Goal: Task Accomplishment & Management: Use online tool/utility

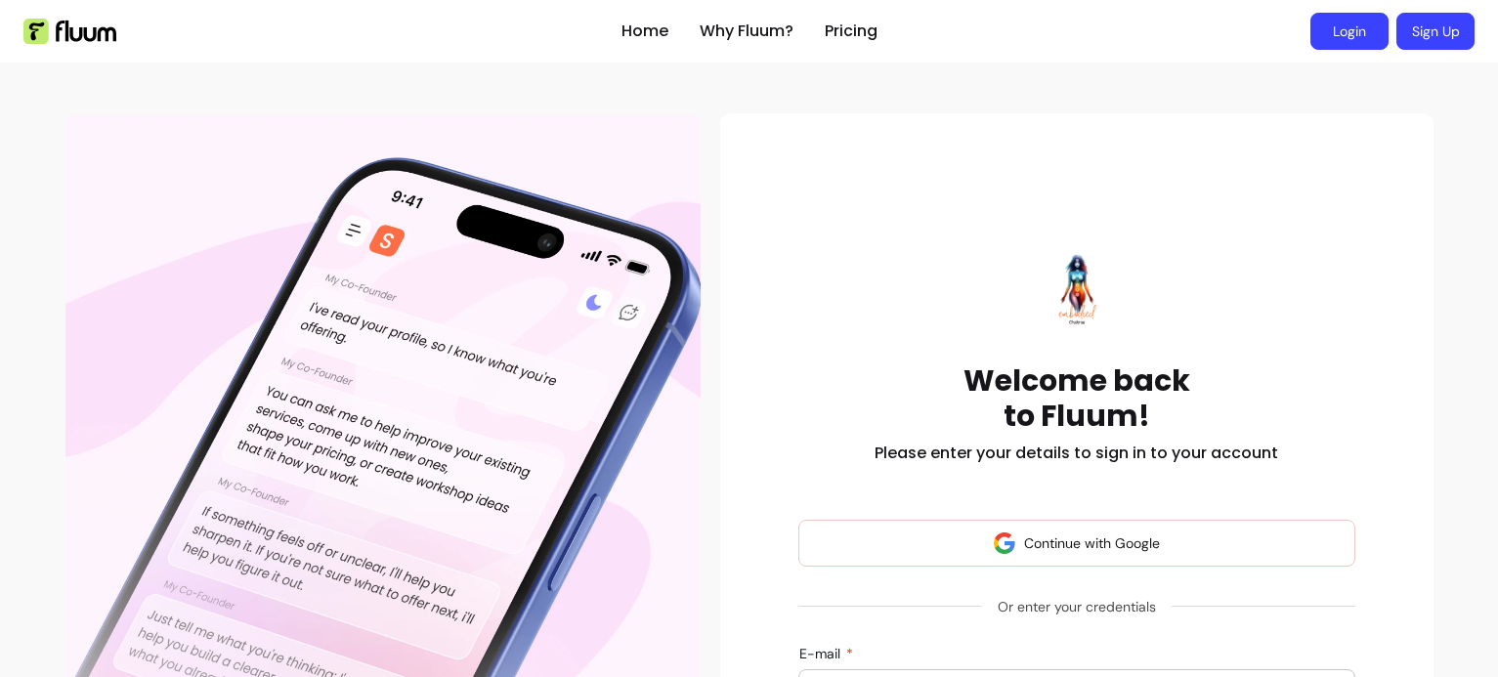
type input "[PERSON_NAME][EMAIL_ADDRESS][DOMAIN_NAME]"
click at [1339, 38] on link "Login" at bounding box center [1349, 32] width 76 height 36
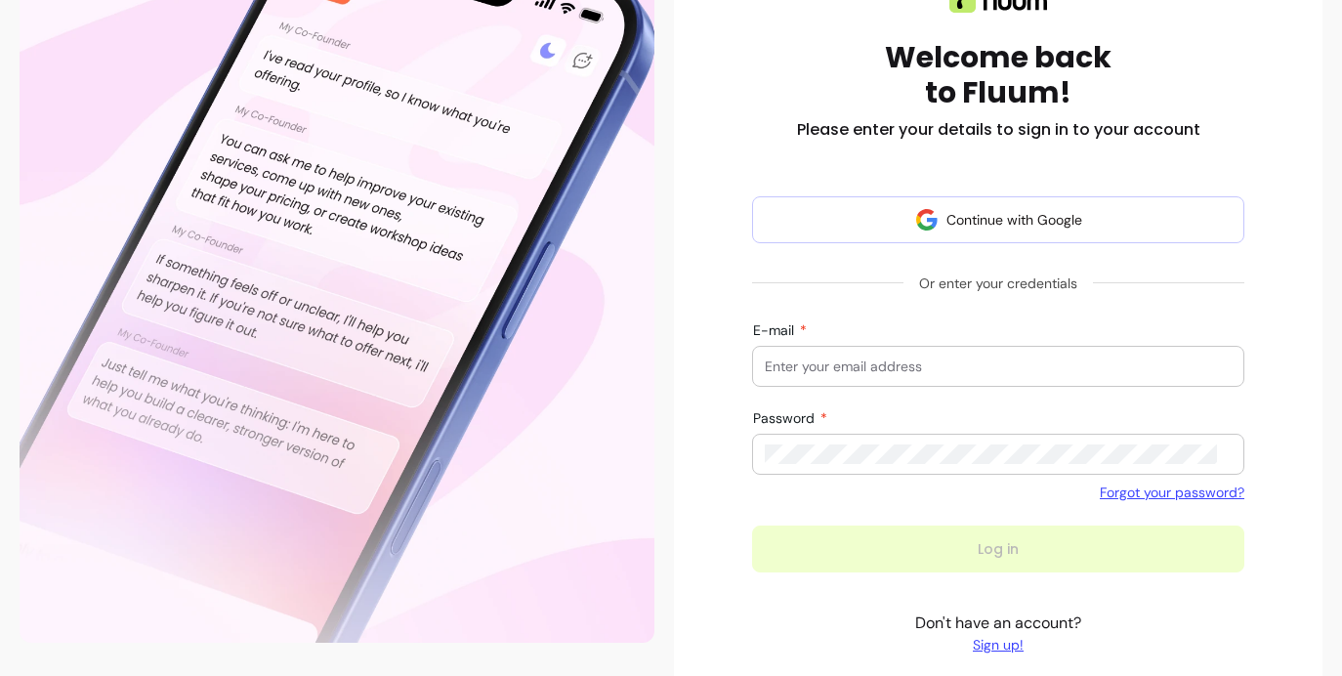
scroll to position [352, 0]
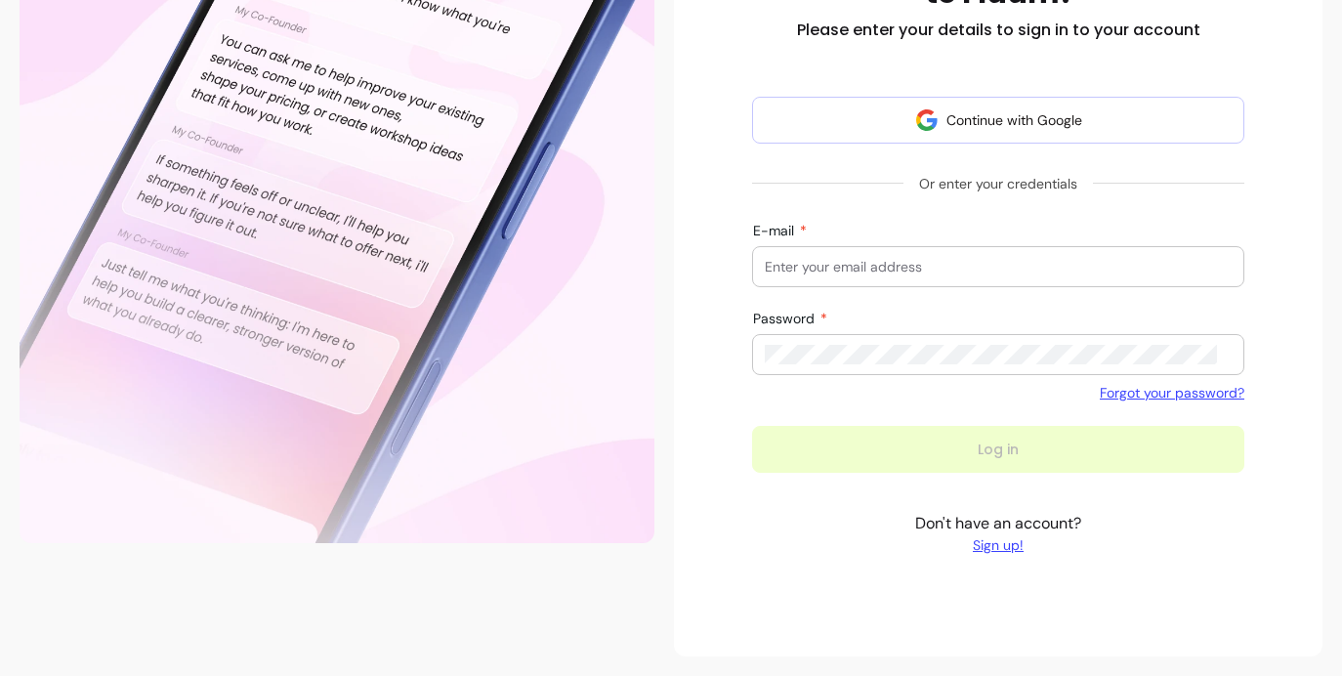
type input "[PERSON_NAME][EMAIL_ADDRESS][DOMAIN_NAME]"
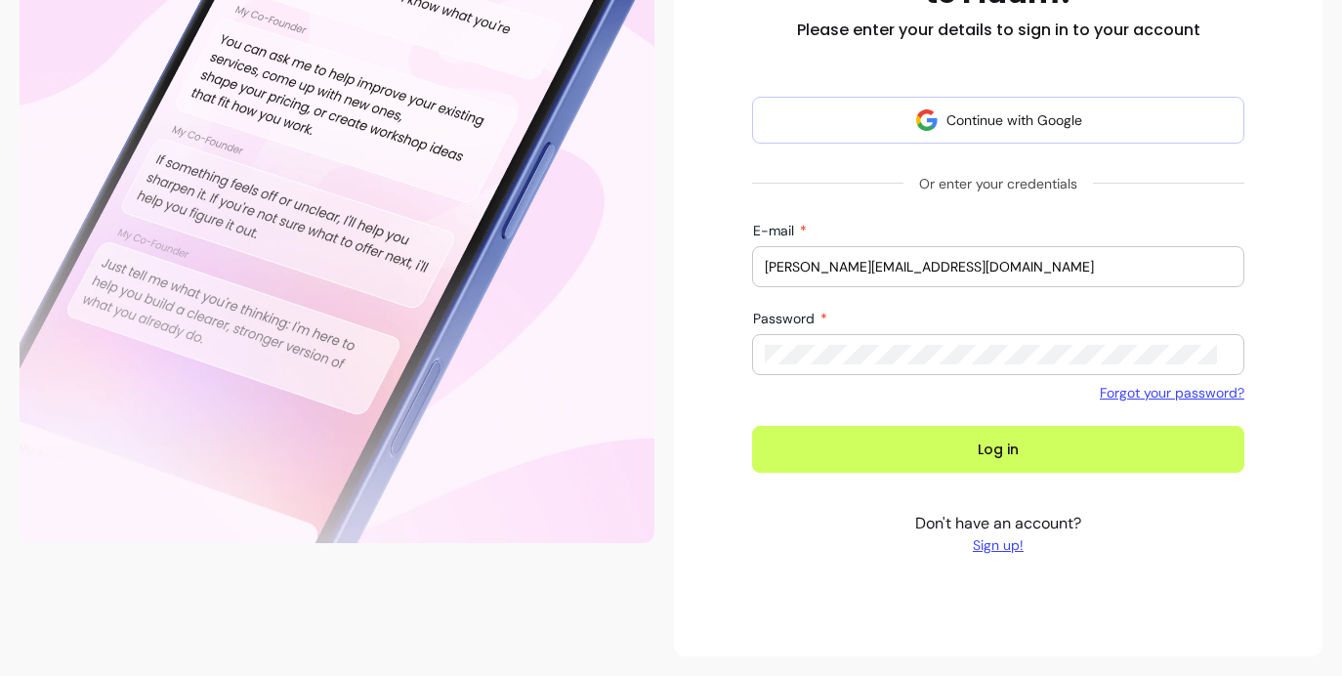
click at [684, 394] on div "Welcome back to Fluum! Please enter your details to sign in to your account Con…" at bounding box center [998, 209] width 649 height 895
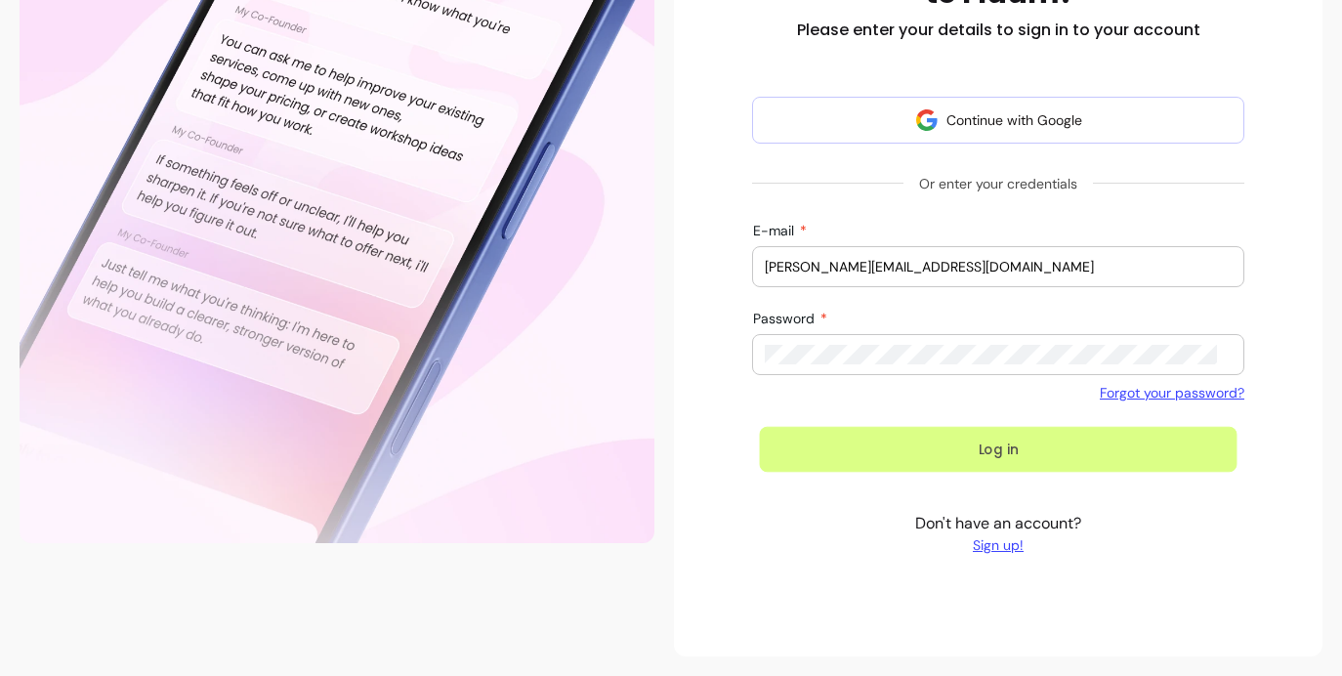
click at [907, 449] on button "Log in" at bounding box center [999, 450] width 478 height 46
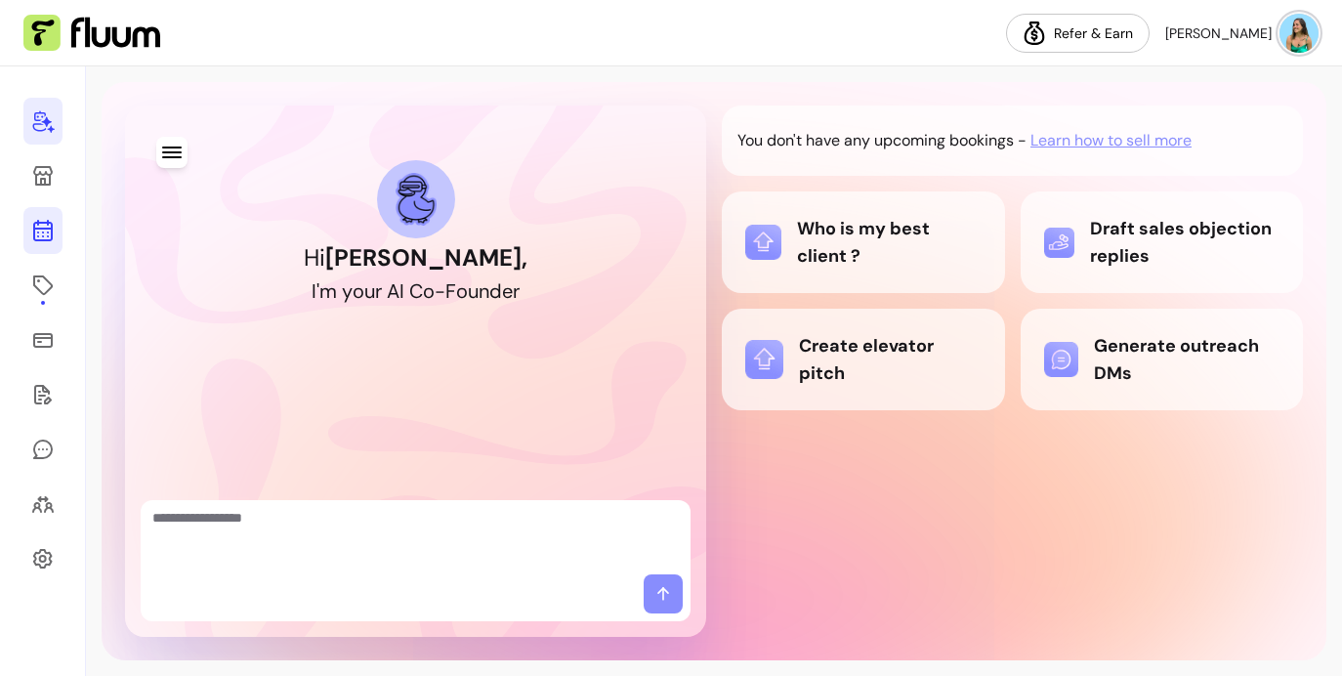
click at [49, 227] on icon at bounding box center [42, 230] width 23 height 23
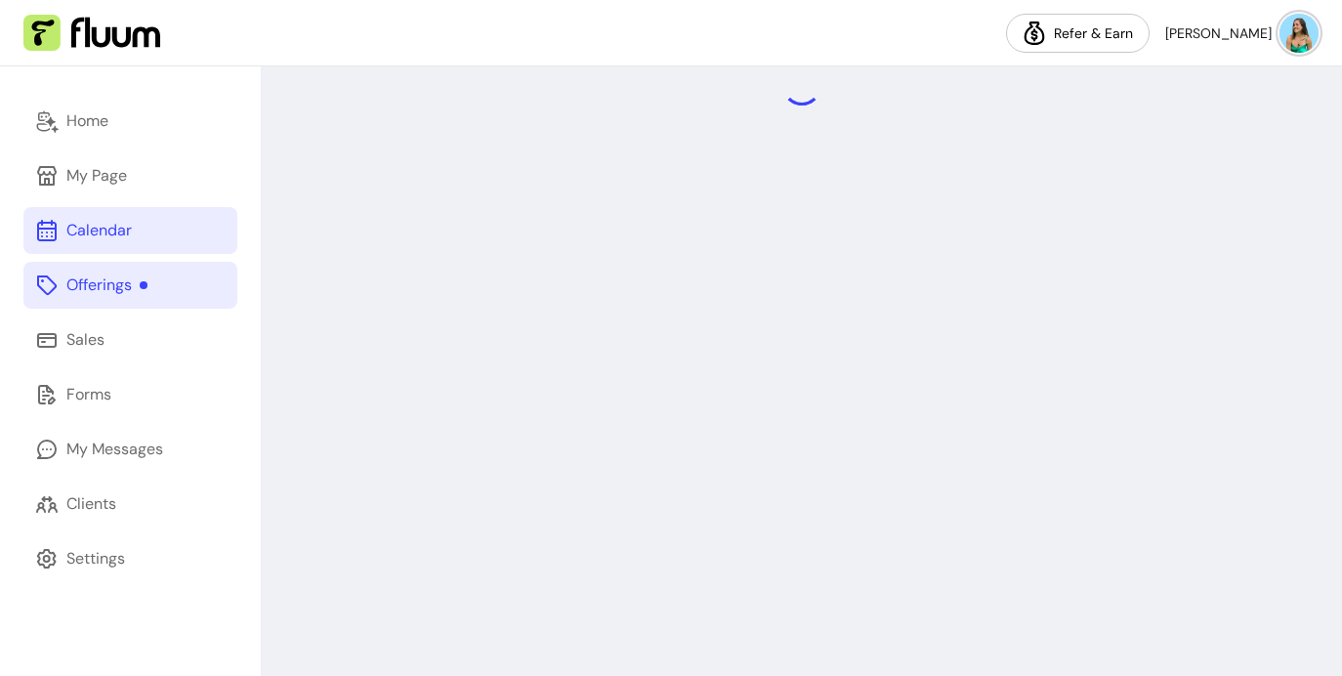
click at [106, 283] on div "Offerings" at bounding box center [106, 285] width 81 height 23
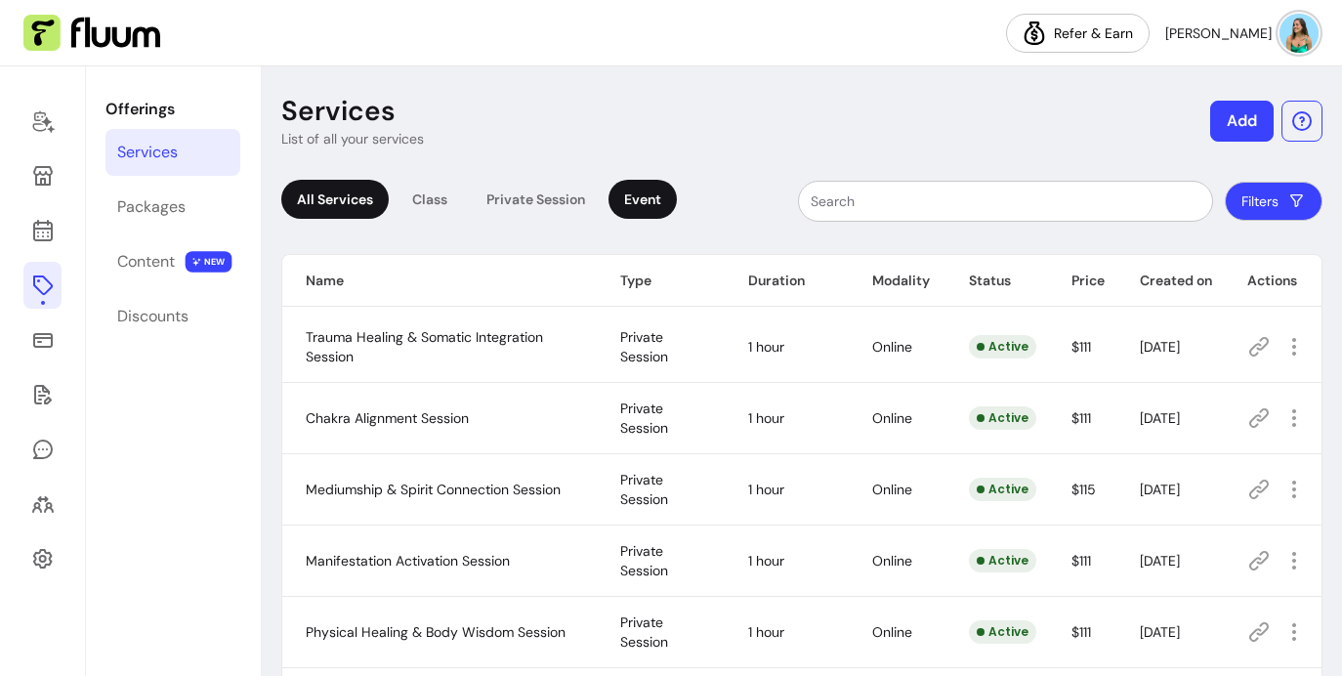
click at [638, 202] on div "Event" at bounding box center [643, 199] width 68 height 39
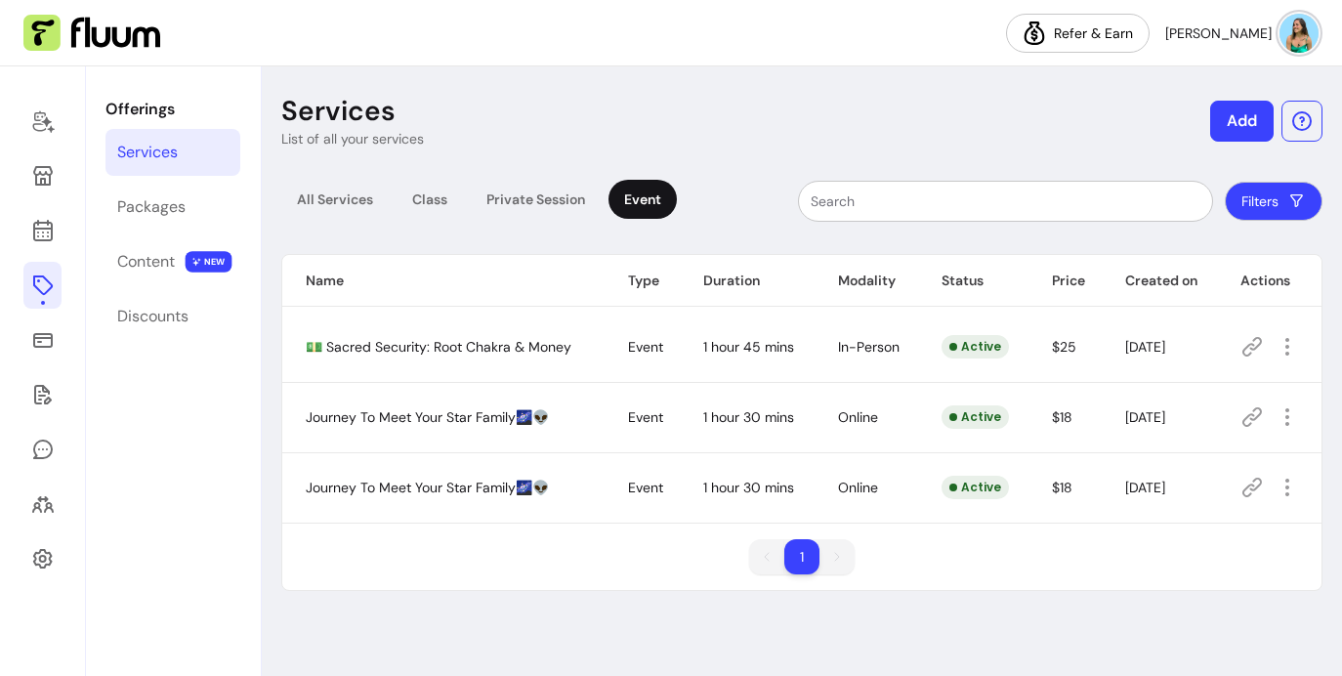
click at [1241, 142] on header "Services List of all your services Add" at bounding box center [802, 121] width 1042 height 55
click at [1235, 128] on button "Add" at bounding box center [1243, 121] width 64 height 41
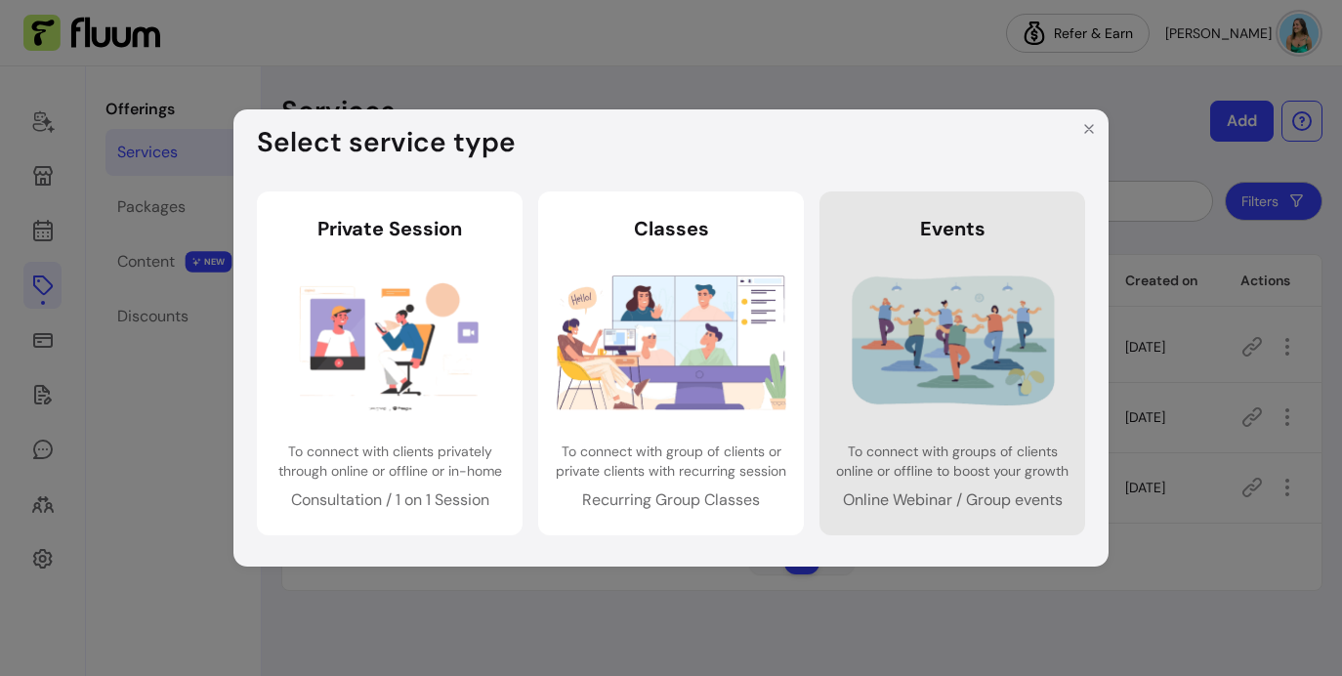
click at [942, 283] on img at bounding box center [953, 342] width 230 height 152
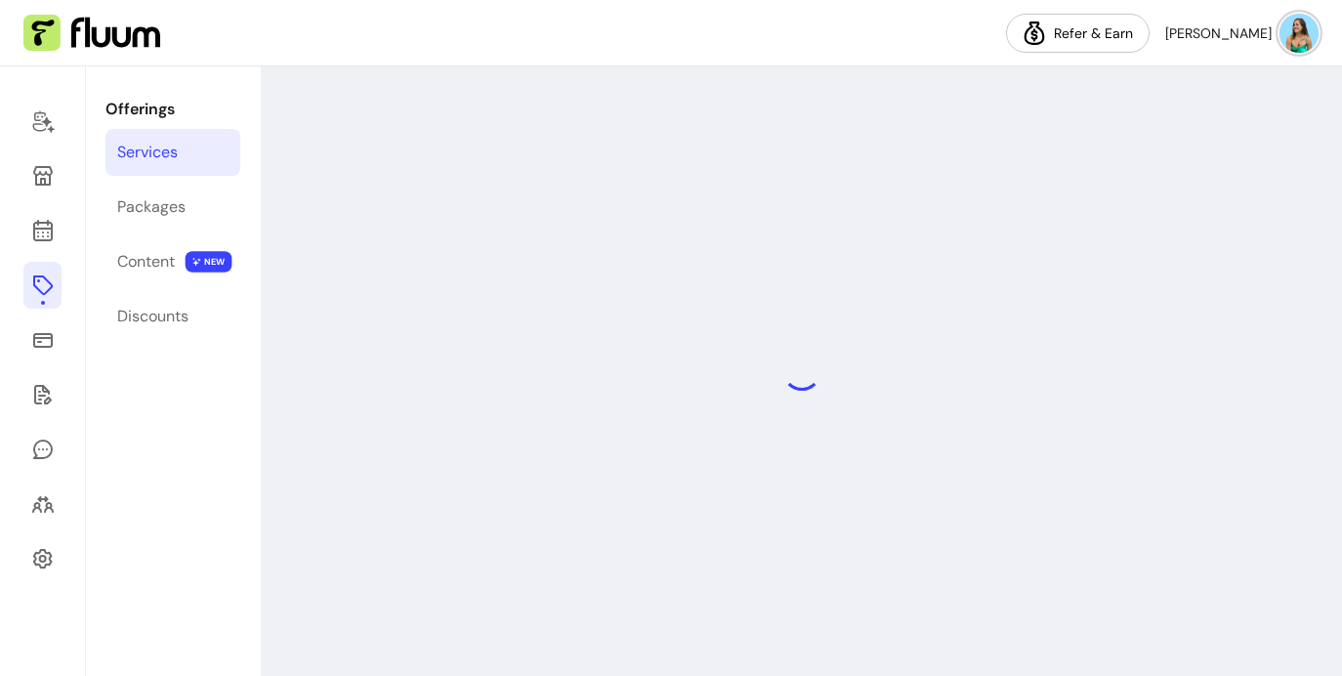
select select "***"
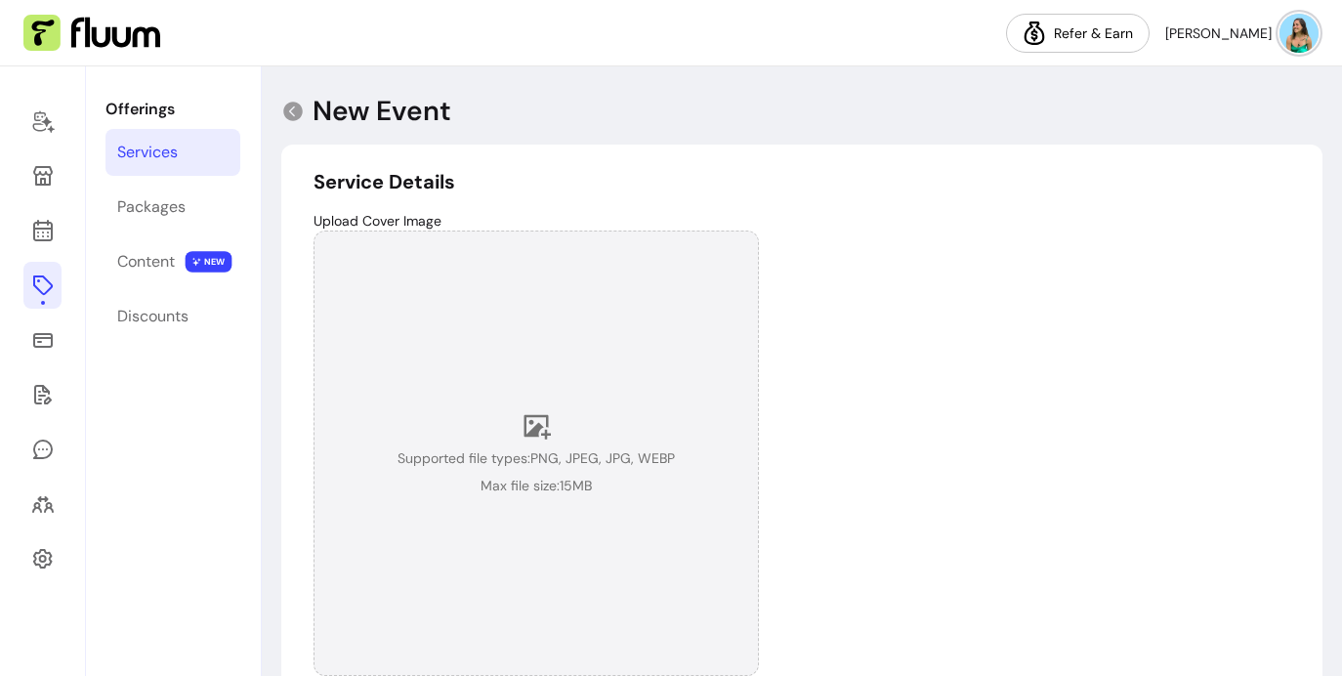
click at [528, 437] on icon at bounding box center [538, 427] width 27 height 24
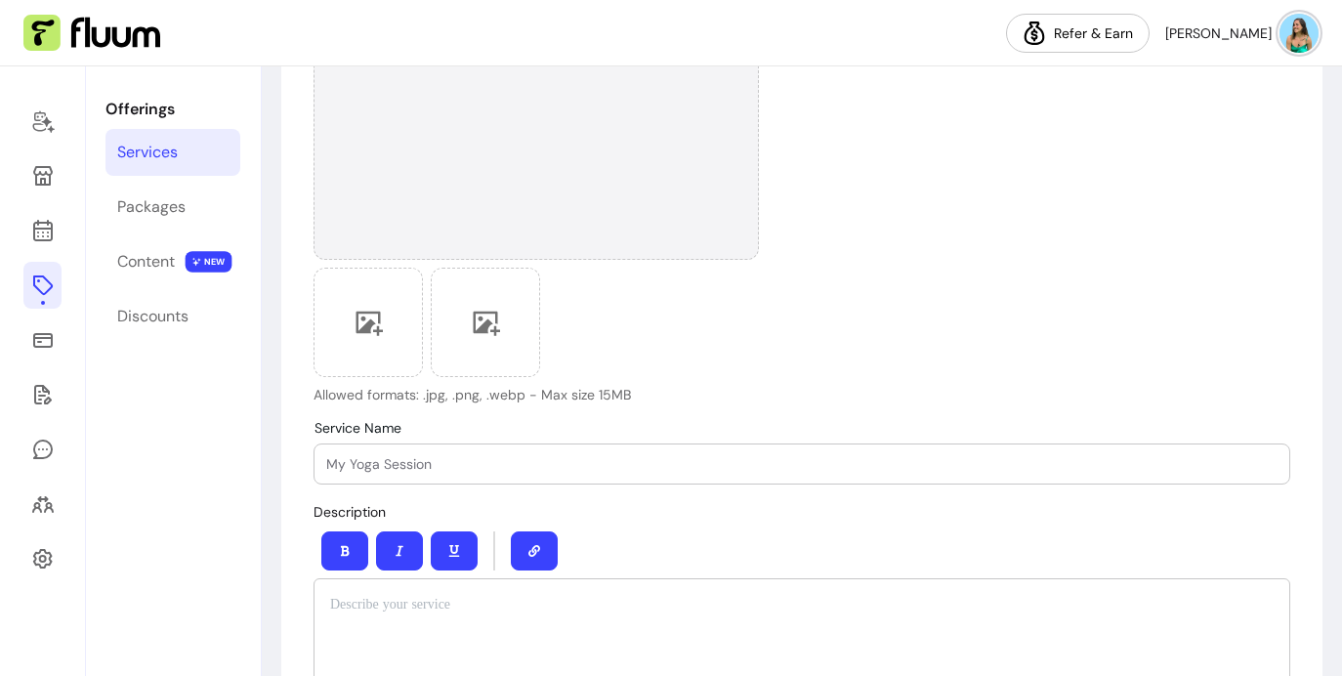
scroll to position [505, 0]
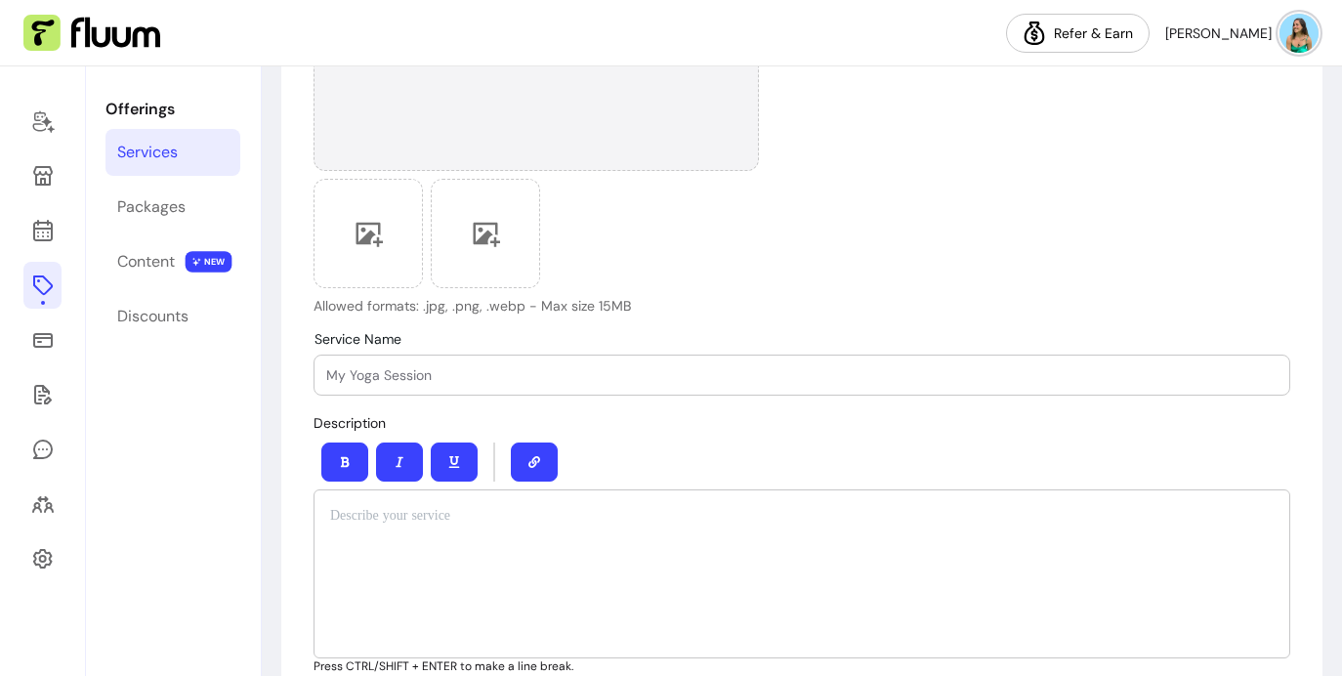
click at [430, 548] on div at bounding box center [802, 573] width 977 height 169
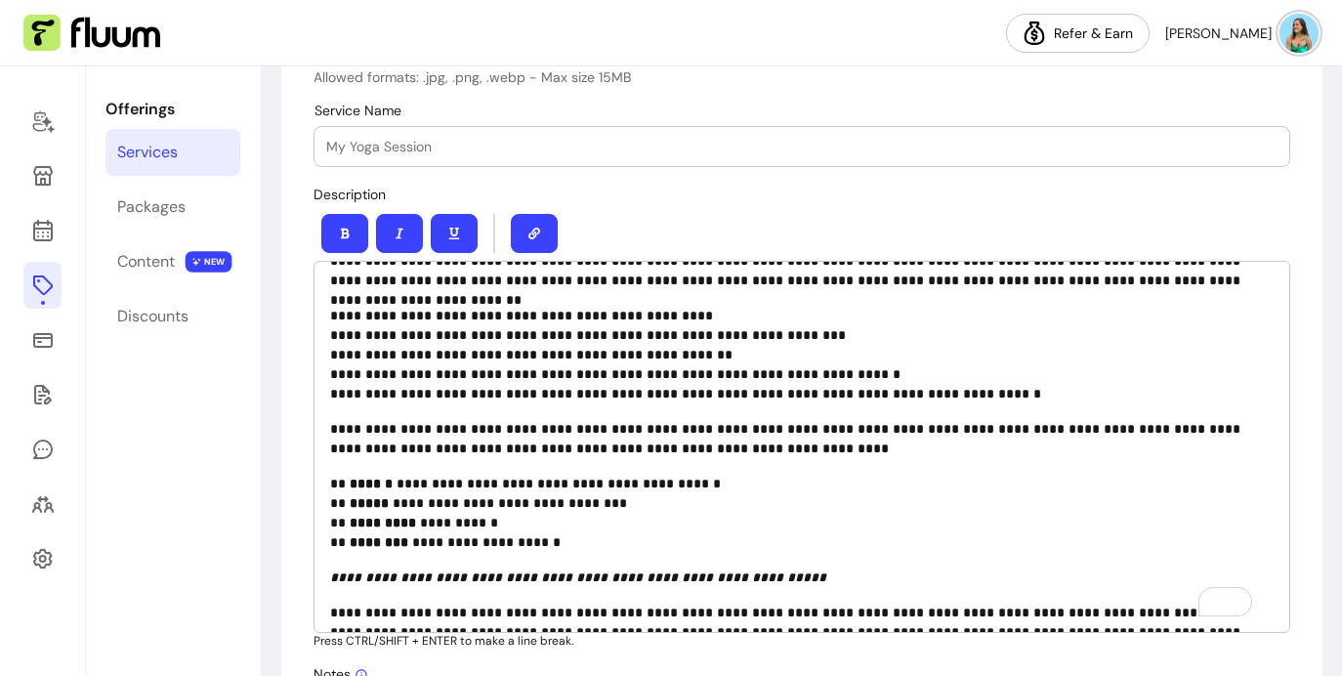
scroll to position [0, 0]
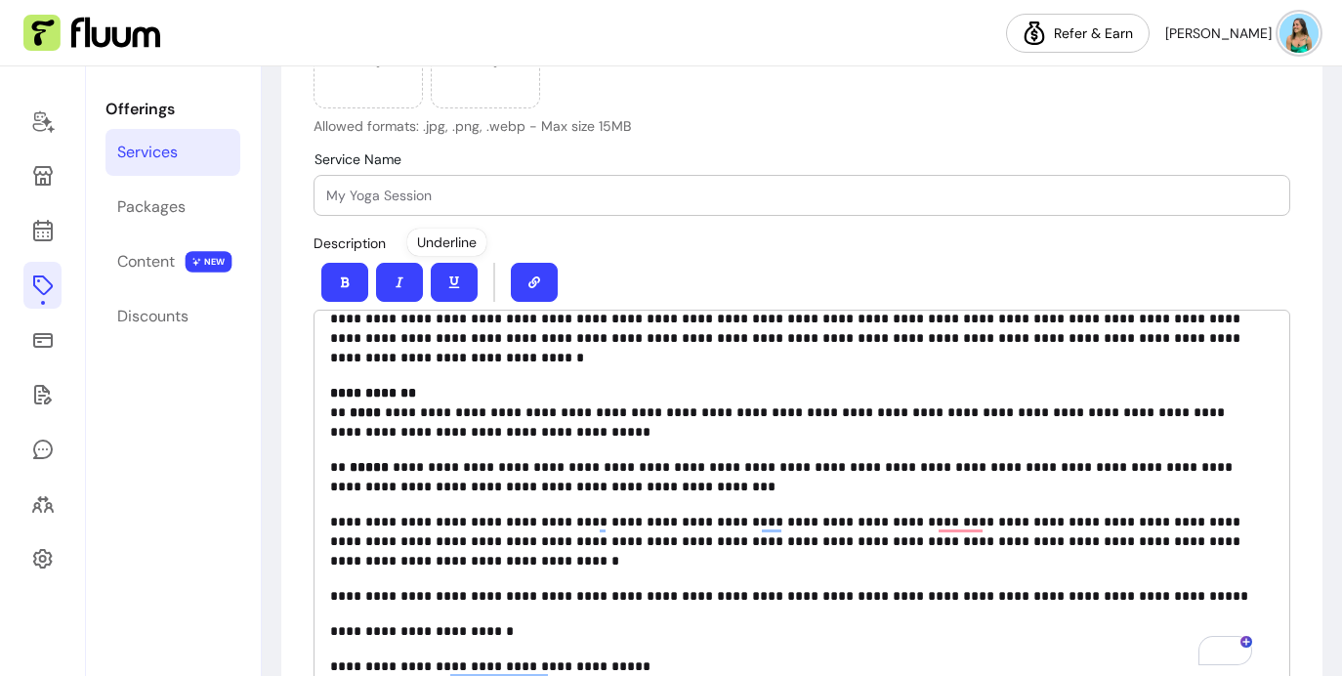
click at [428, 194] on input "Service Name" at bounding box center [802, 196] width 952 height 20
click at [347, 186] on input "Service Name" at bounding box center [802, 196] width 952 height 20
paste input "🎨 Sacred Play: Sacral Chakra & Creative Aliveness"
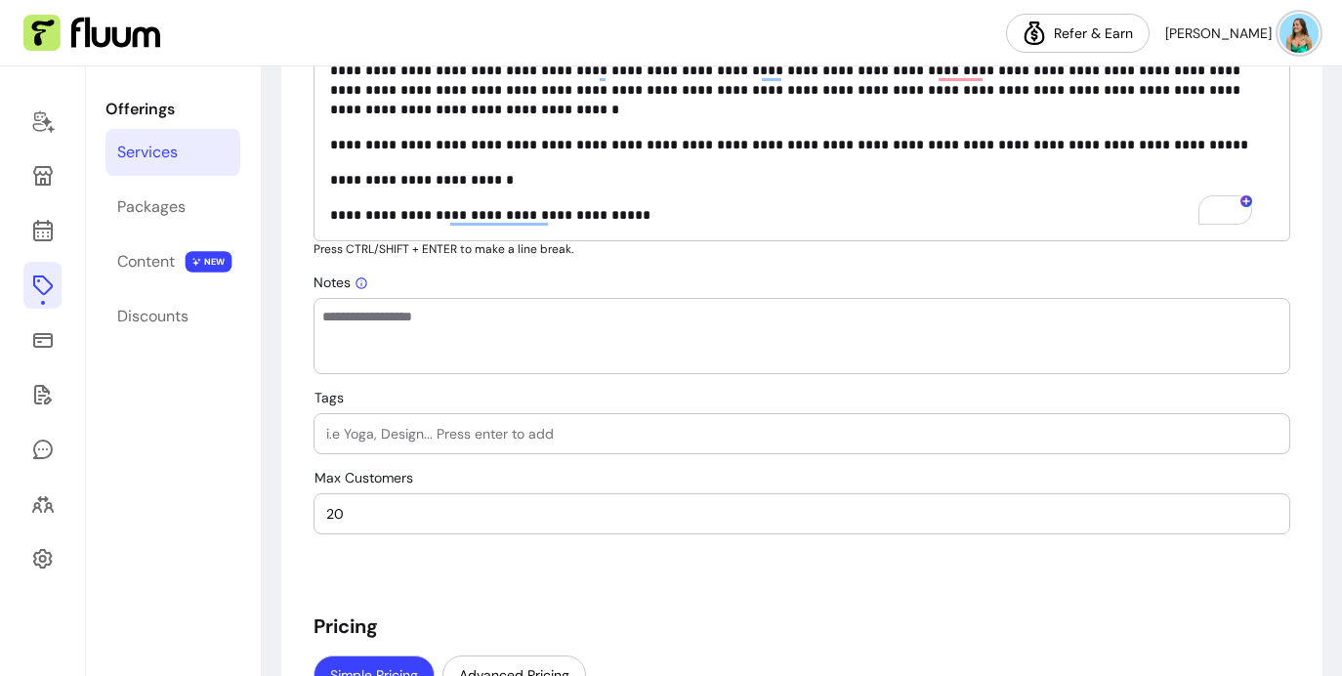
type input "🎨 Sacred Play: Sacral Chakra & Creative Aliveness"
click at [381, 330] on textarea "Notes" at bounding box center [801, 336] width 959 height 59
click at [348, 429] on input "Tags" at bounding box center [802, 434] width 952 height 20
type input "workshop"
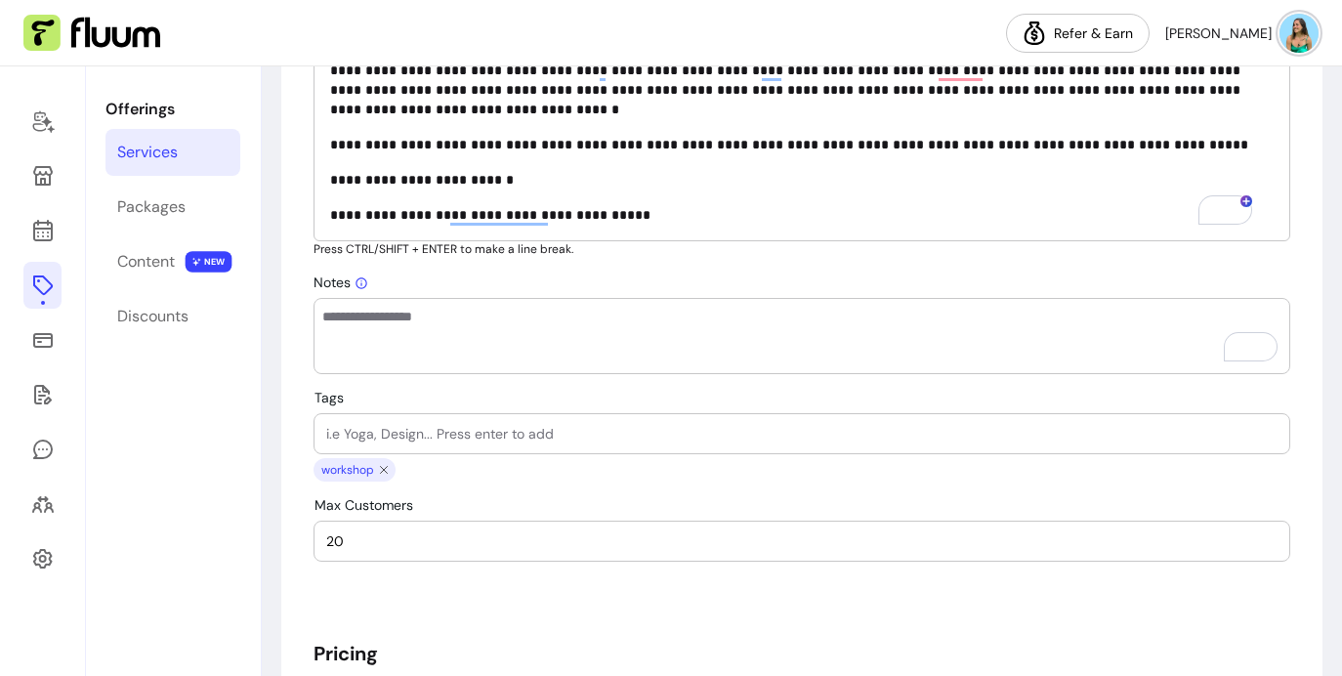
click at [382, 429] on input "Tags" at bounding box center [802, 434] width 952 height 20
type input "in person workshop"
click at [425, 432] on input "Tags" at bounding box center [802, 434] width 952 height 20
type input "community"
click at [421, 431] on input "Tags" at bounding box center [802, 434] width 952 height 20
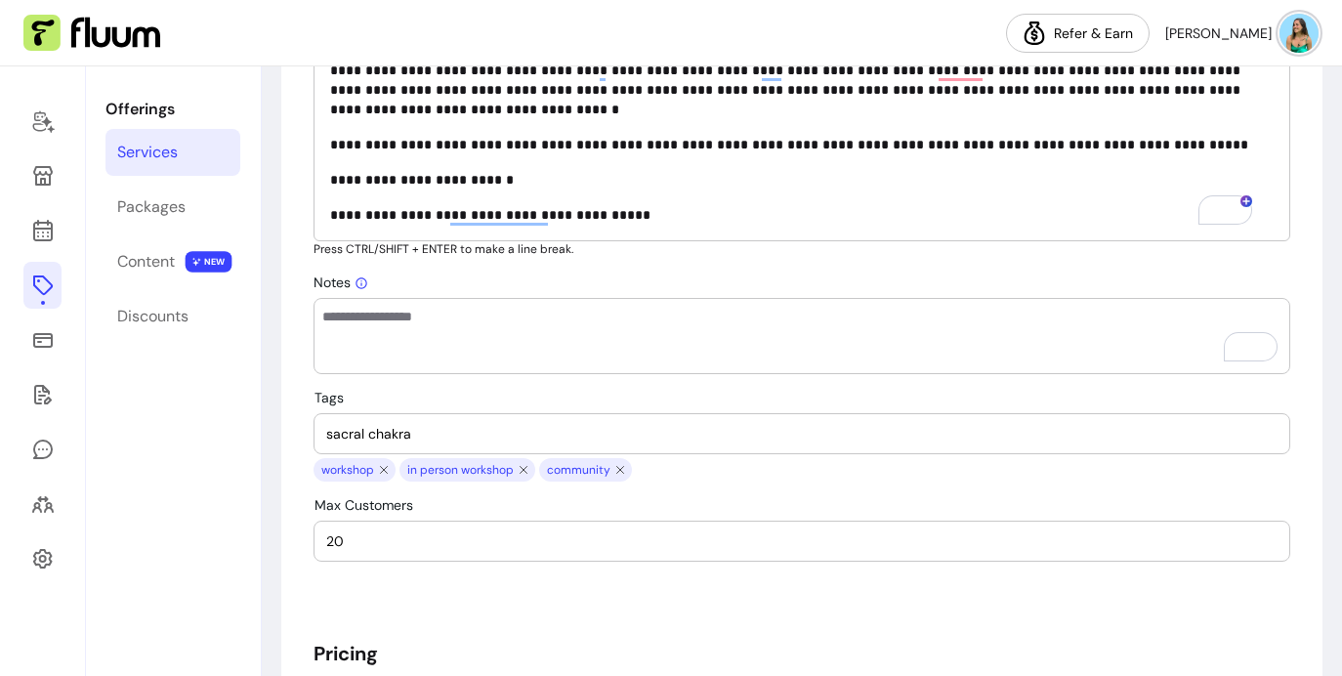
type input "sacral chakra"
click at [392, 436] on input "Tags" at bounding box center [802, 434] width 952 height 20
type input "guided visualization"
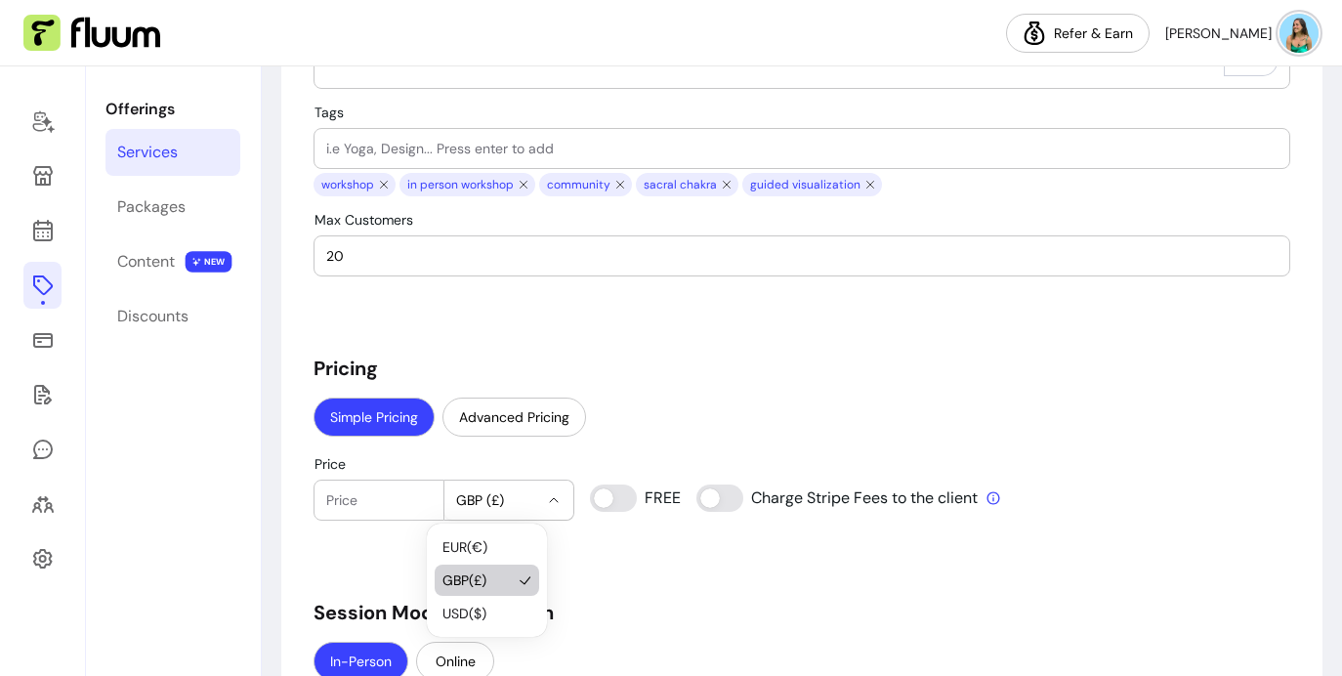
click at [456, 501] on span "GBP (£)" at bounding box center [497, 500] width 83 height 20
click at [486, 617] on span "USD ( $ )" at bounding box center [477, 614] width 69 height 20
select select "***"
click at [352, 499] on input "Price" at bounding box center [379, 500] width 106 height 20
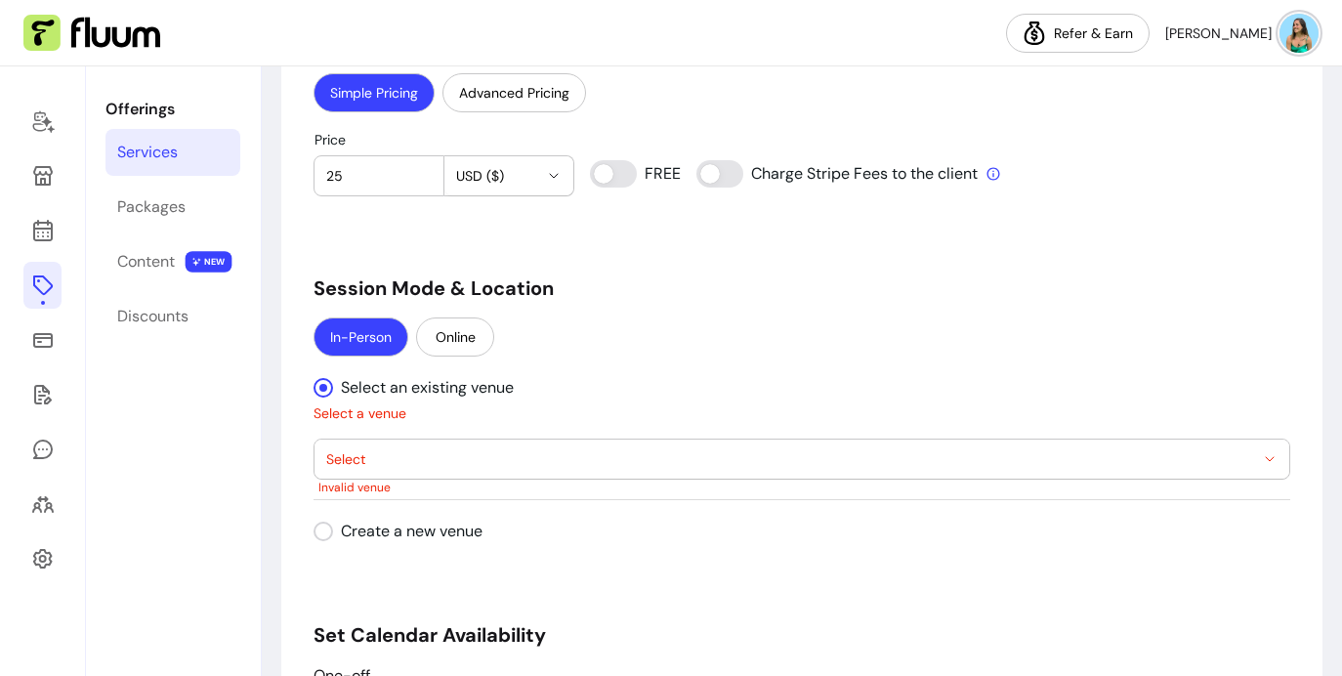
type input "25"
click at [367, 459] on span "Select" at bounding box center [790, 459] width 928 height 20
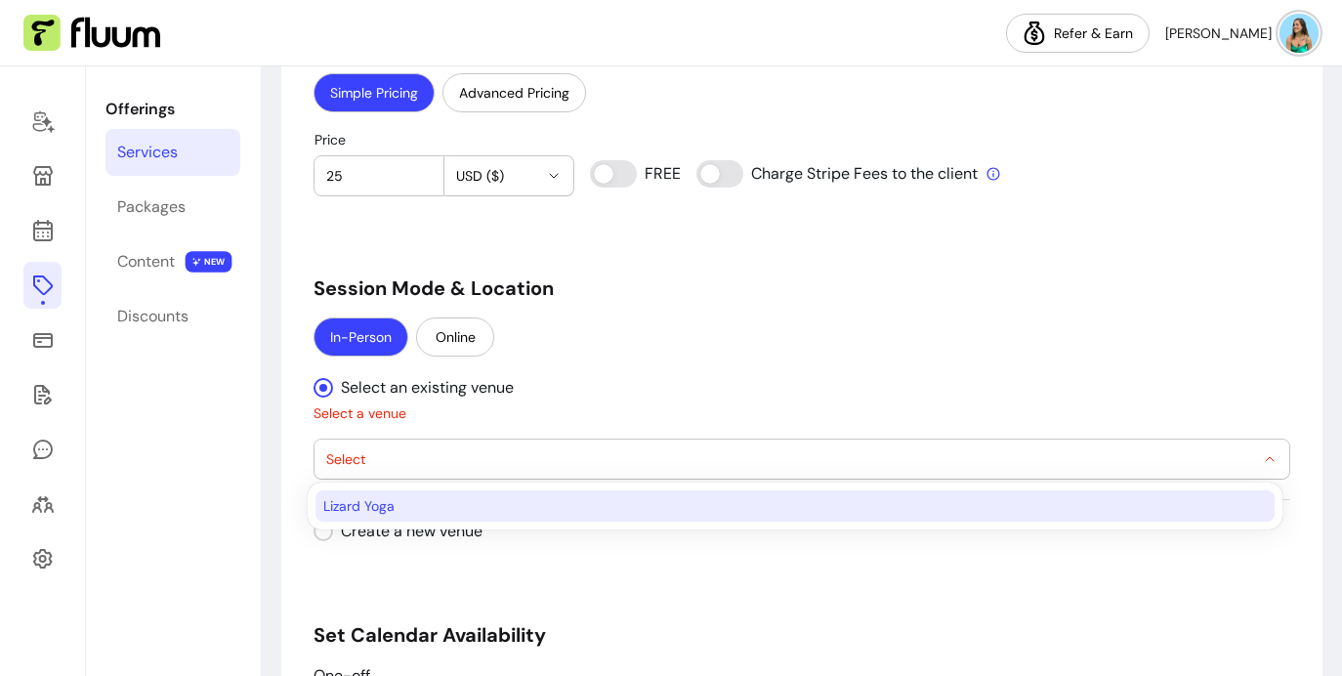
click at [386, 503] on span "Lizard Yoga" at bounding box center [785, 506] width 924 height 20
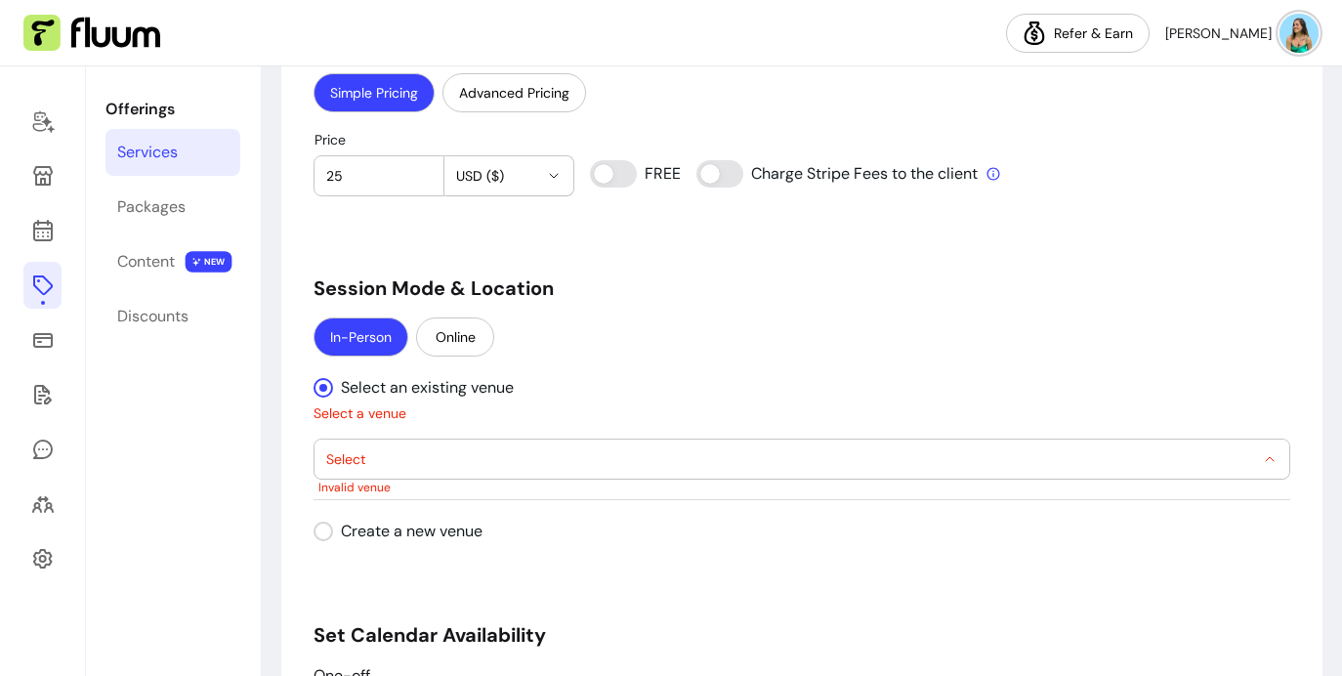
select select "**********"
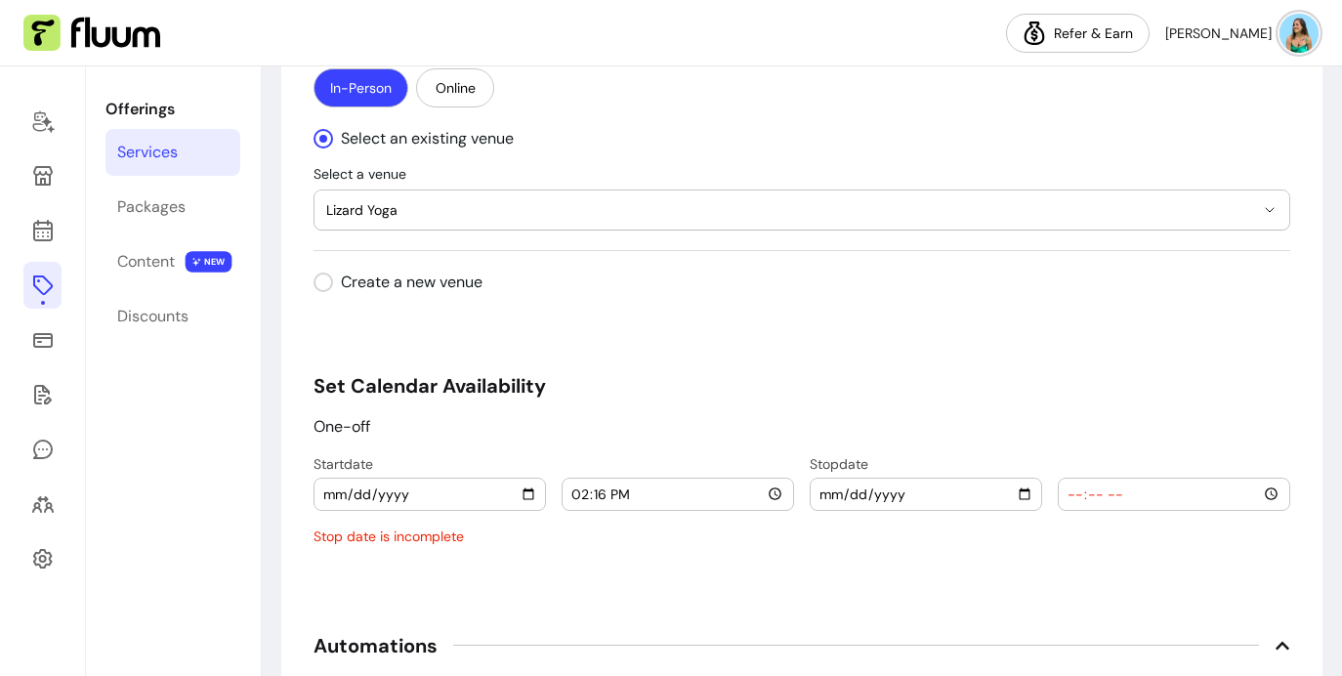
click at [522, 495] on input "[DATE]" at bounding box center [429, 494] width 215 height 21
type input "[DATE]"
click at [763, 496] on input "14:16" at bounding box center [678, 494] width 215 height 21
type input "18:45"
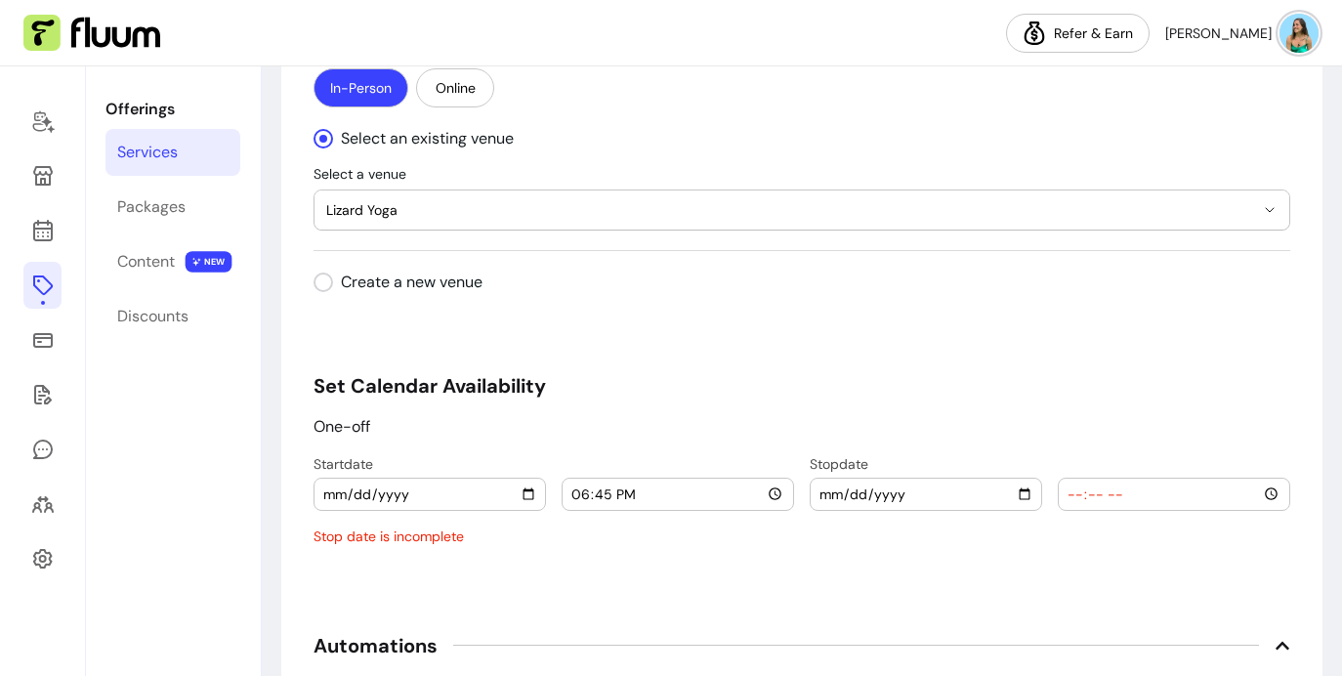
click at [1009, 493] on input "date" at bounding box center [926, 494] width 215 height 21
type input "[DATE]"
click at [1261, 496] on input "time" at bounding box center [1174, 494] width 215 height 21
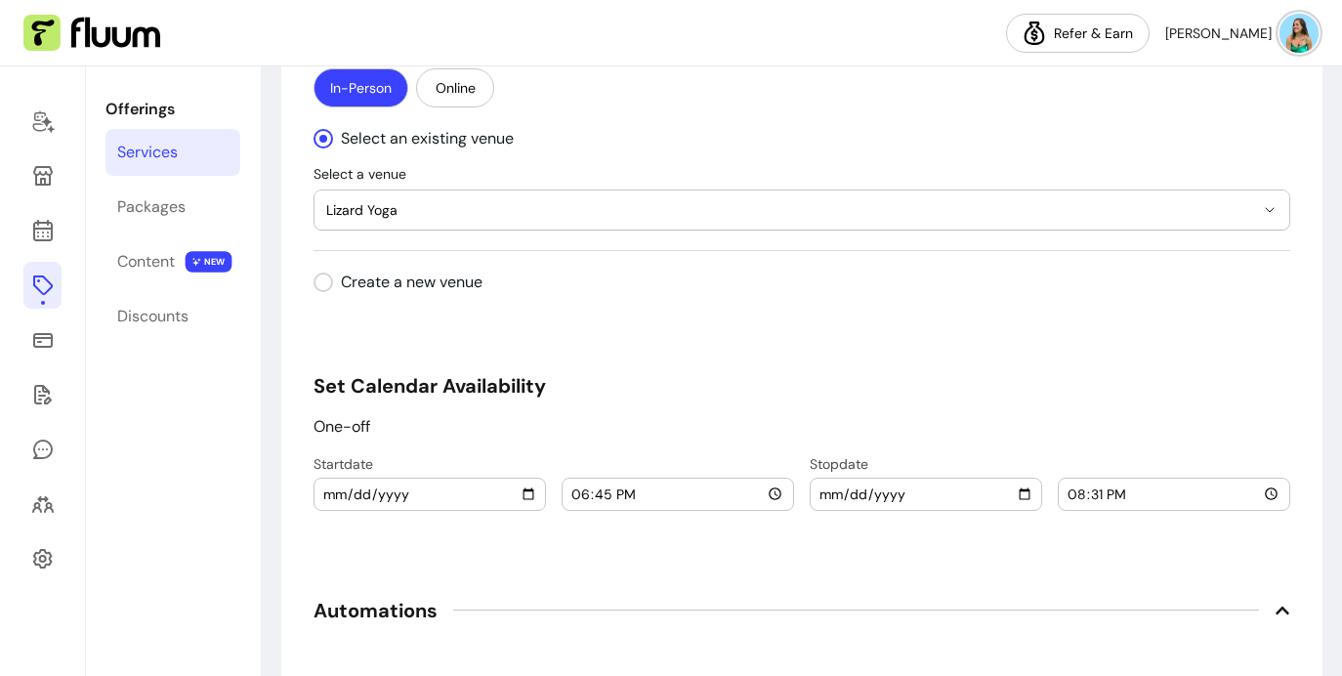
type input "20:31"
click at [1272, 395] on h5 "Set Calendar Availability" at bounding box center [802, 385] width 977 height 27
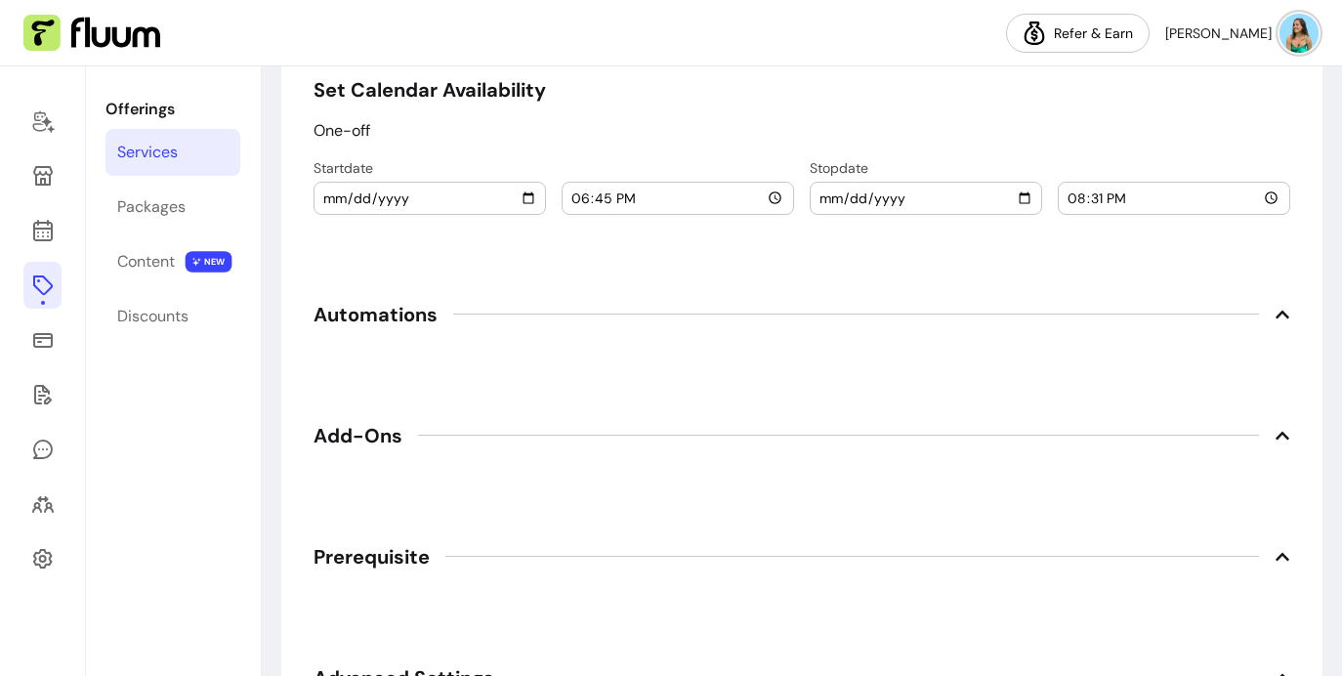
click at [1272, 323] on span "Automations" at bounding box center [802, 314] width 977 height 43
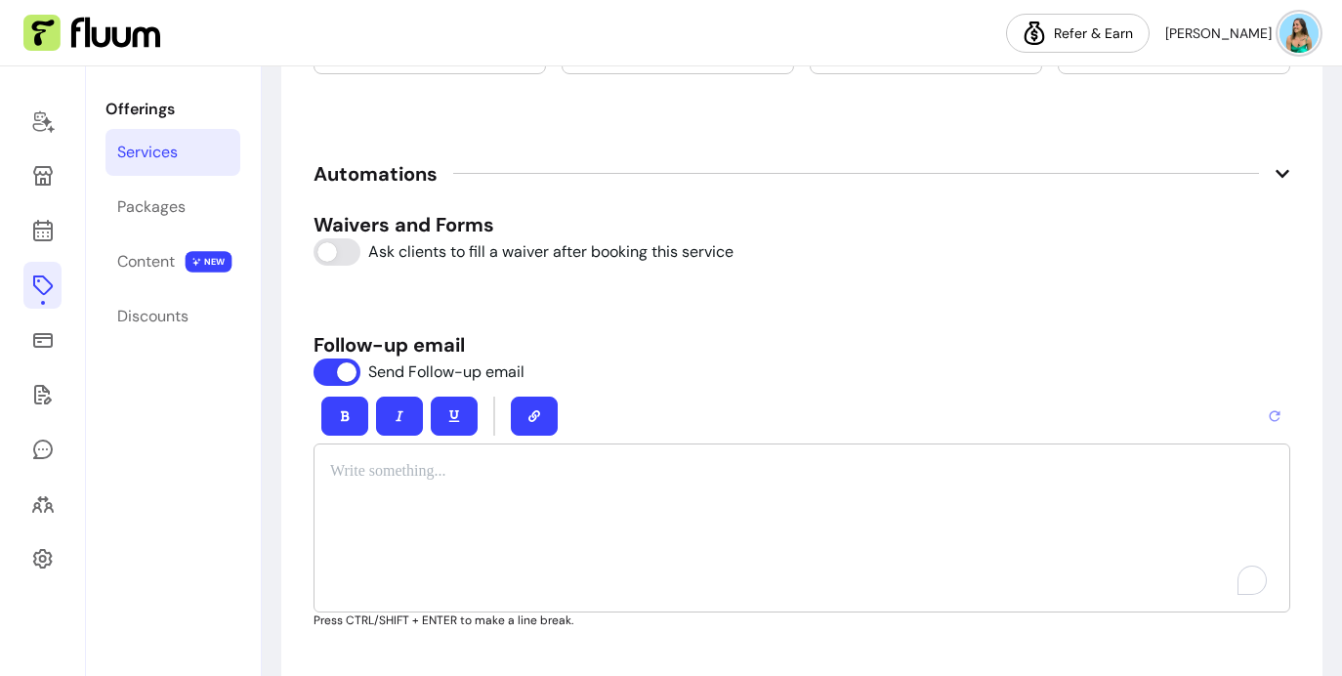
click at [422, 494] on div "To enrich screen reader interactions, please activate Accessibility in Grammarl…" at bounding box center [802, 528] width 977 height 169
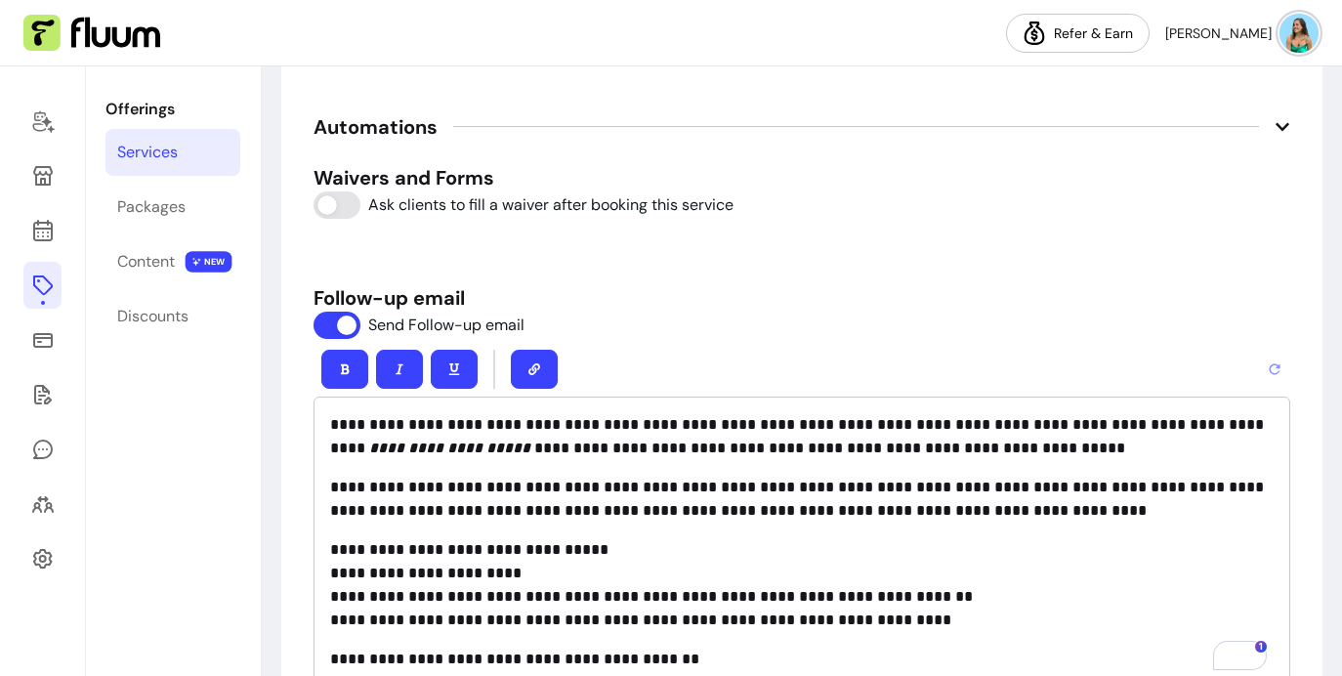
scroll to position [2469, 0]
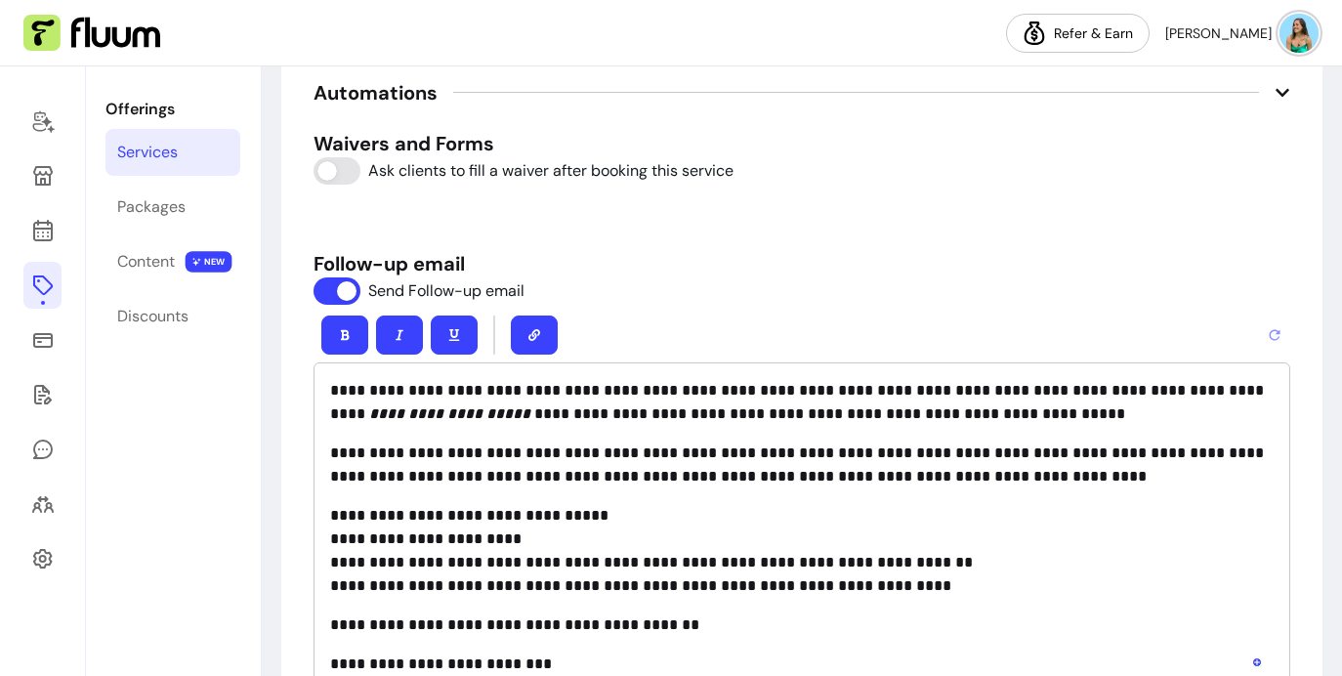
click at [514, 663] on p "**********" at bounding box center [802, 664] width 944 height 23
click at [517, 664] on p "**********" at bounding box center [802, 664] width 944 height 23
click at [511, 339] on button "button" at bounding box center [534, 335] width 47 height 39
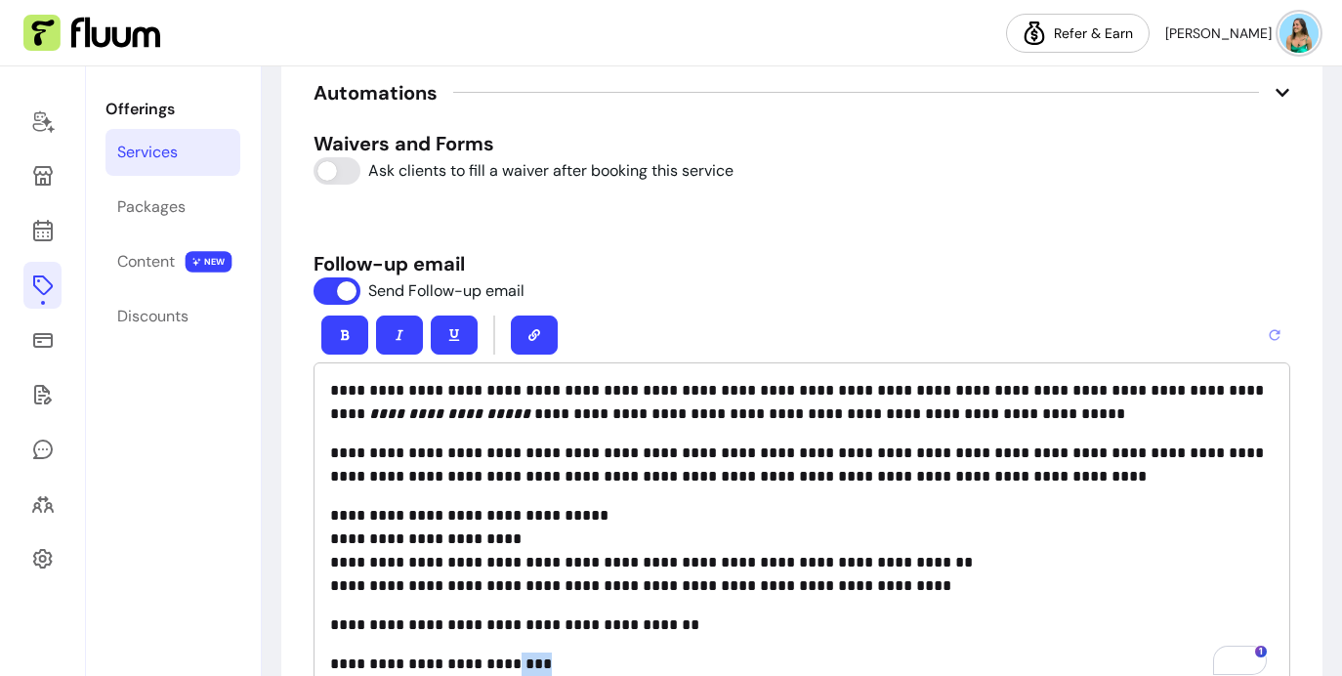
click at [529, 338] on icon "button" at bounding box center [535, 335] width 12 height 12
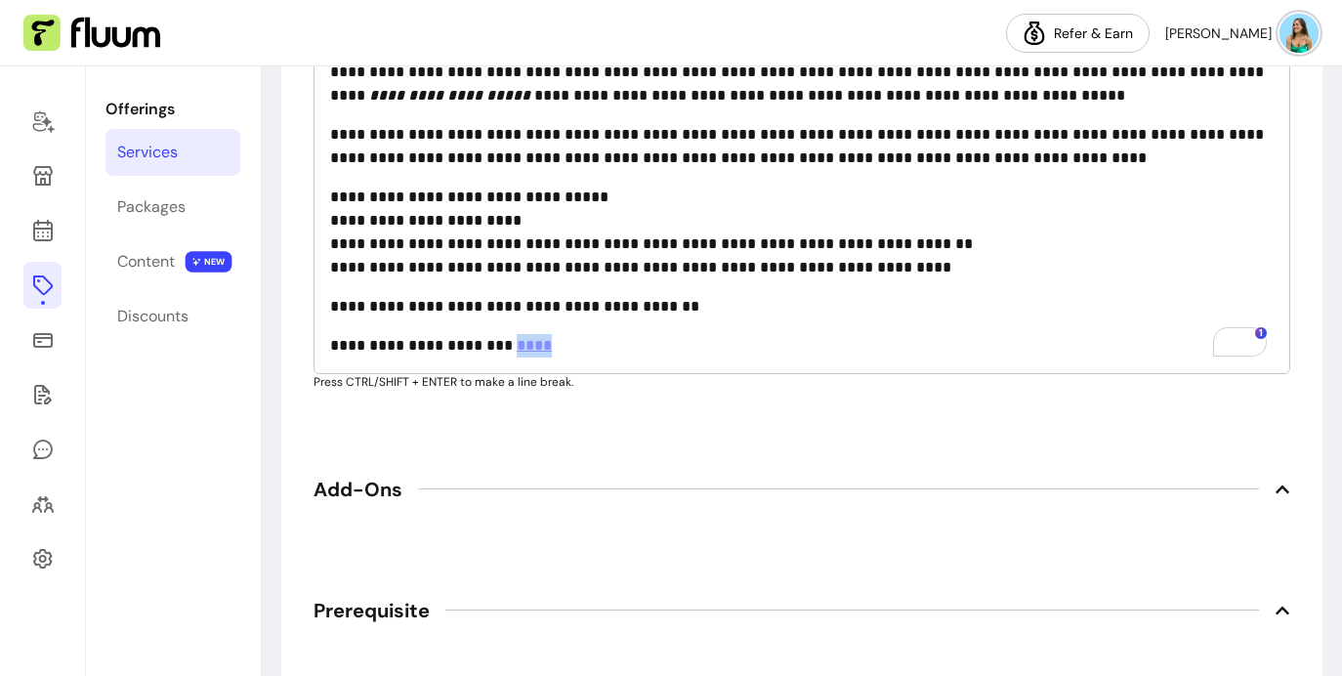
click at [613, 344] on p "**********" at bounding box center [802, 345] width 944 height 23
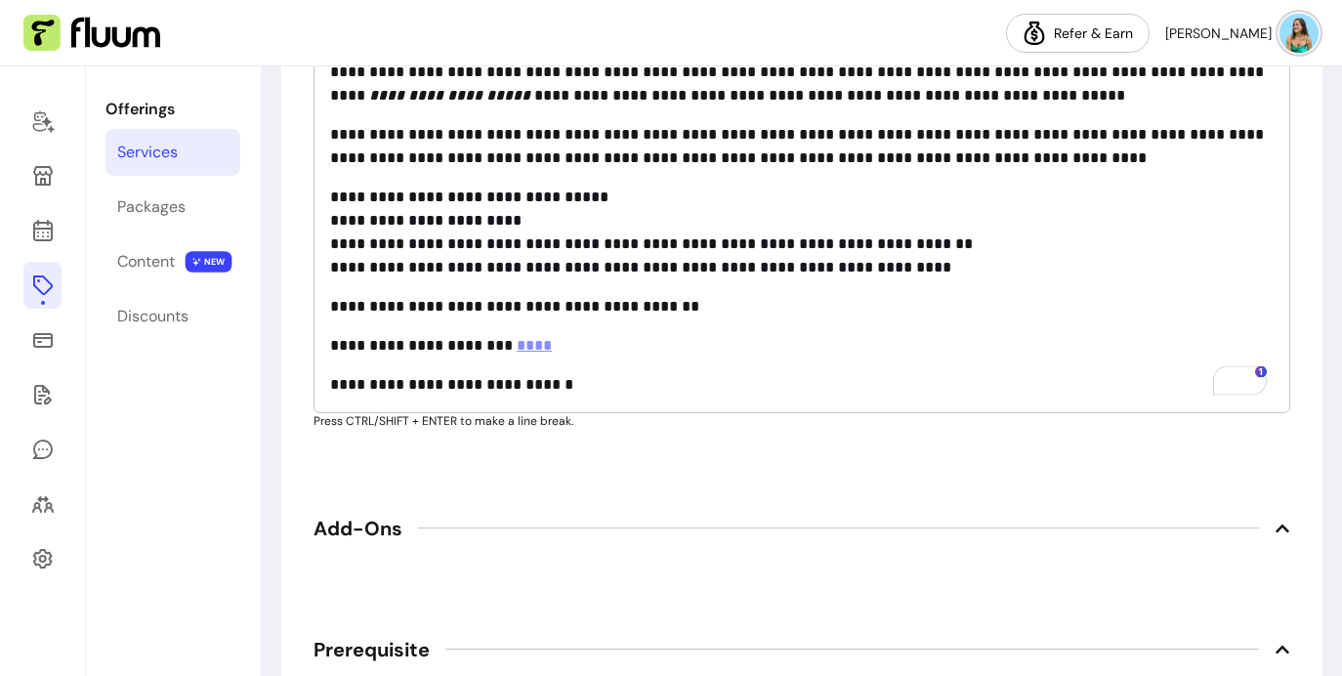
scroll to position [3090, 0]
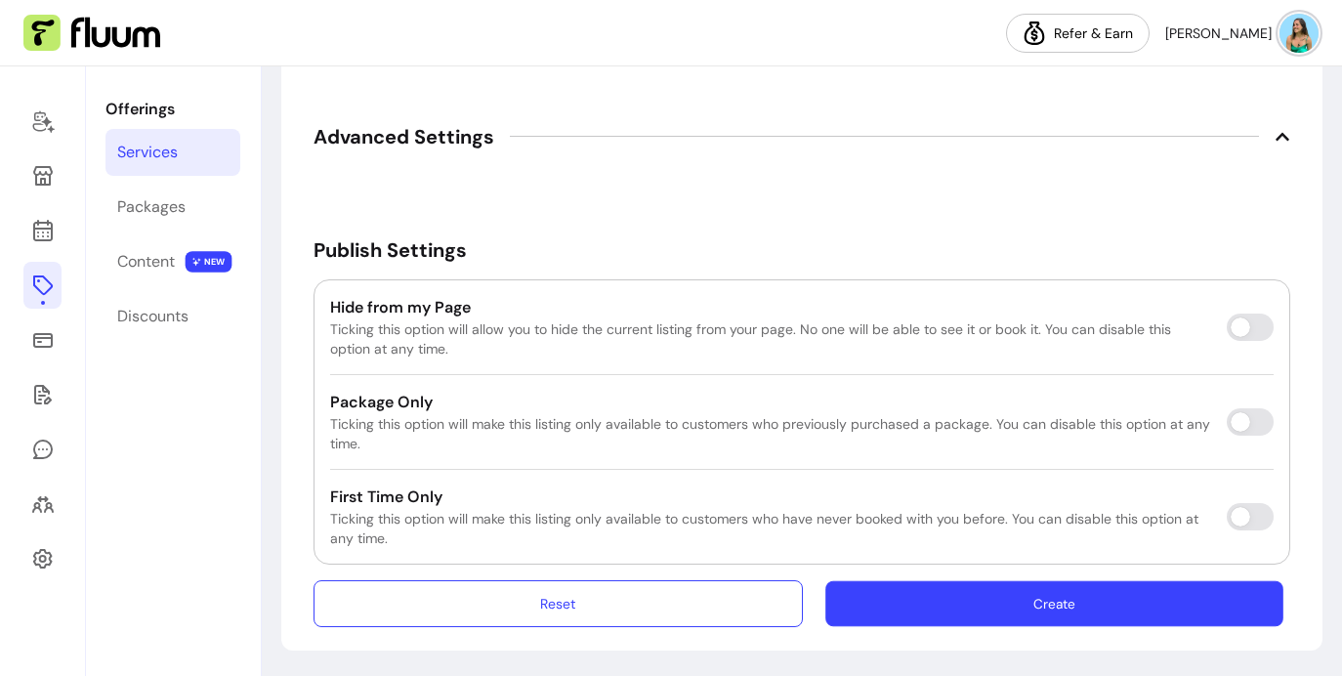
click at [1042, 601] on button "Create" at bounding box center [1055, 603] width 458 height 46
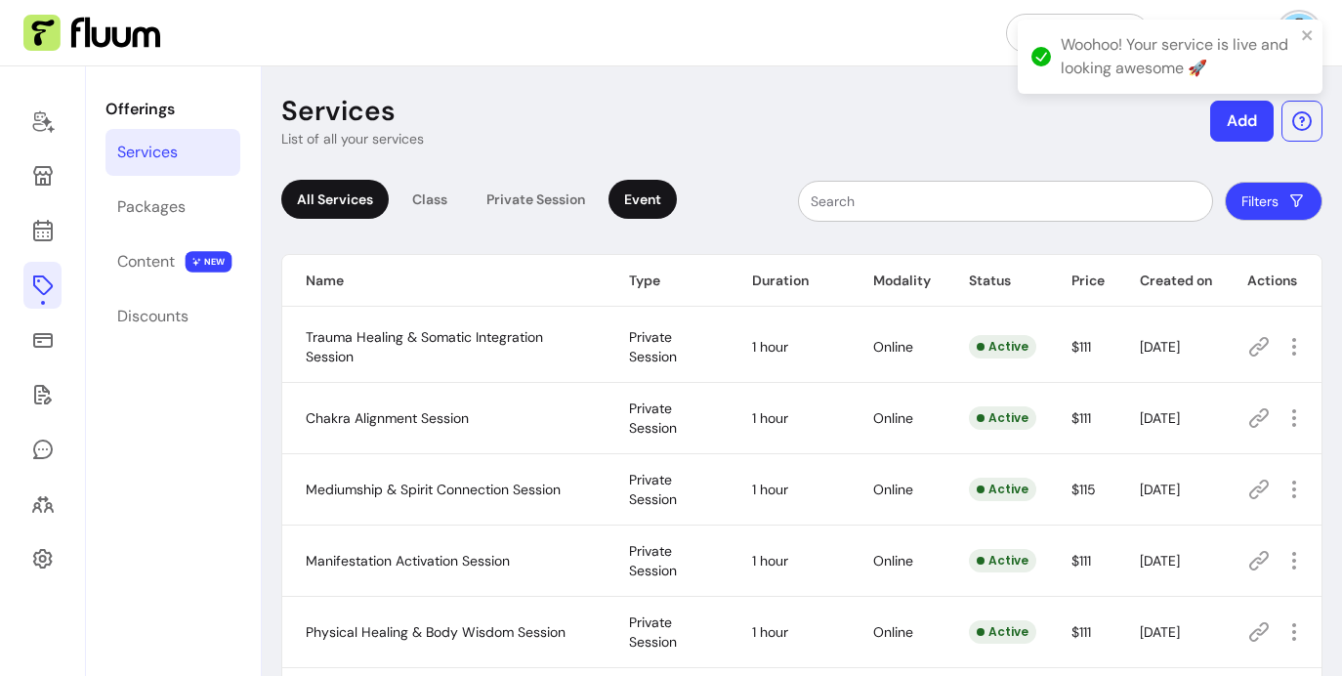
click at [632, 201] on div "Event" at bounding box center [643, 199] width 68 height 39
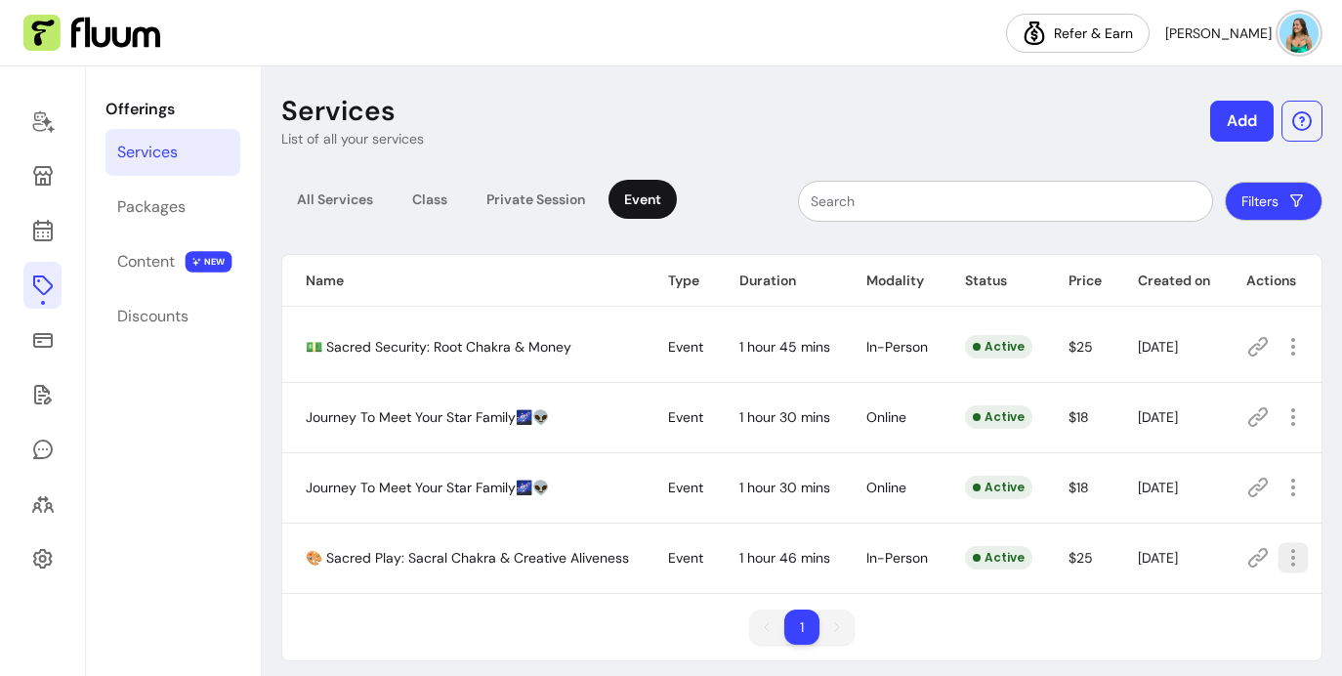
click at [1285, 557] on icon "button" at bounding box center [1293, 558] width 22 height 22
click at [1114, 599] on div "Name Type Duration Modality Status Price Created on Actions 💵 Sacred Security: …" at bounding box center [802, 457] width 1042 height 407
drag, startPoint x: 1284, startPoint y: 558, endPoint x: 1268, endPoint y: 554, distance: 16.1
click at [1273, 529] on td at bounding box center [1272, 558] width 99 height 70
click at [307, 535] on td "🎨 Sacred Play: Sacral Chakra & Creative Aliveness" at bounding box center [463, 558] width 362 height 70
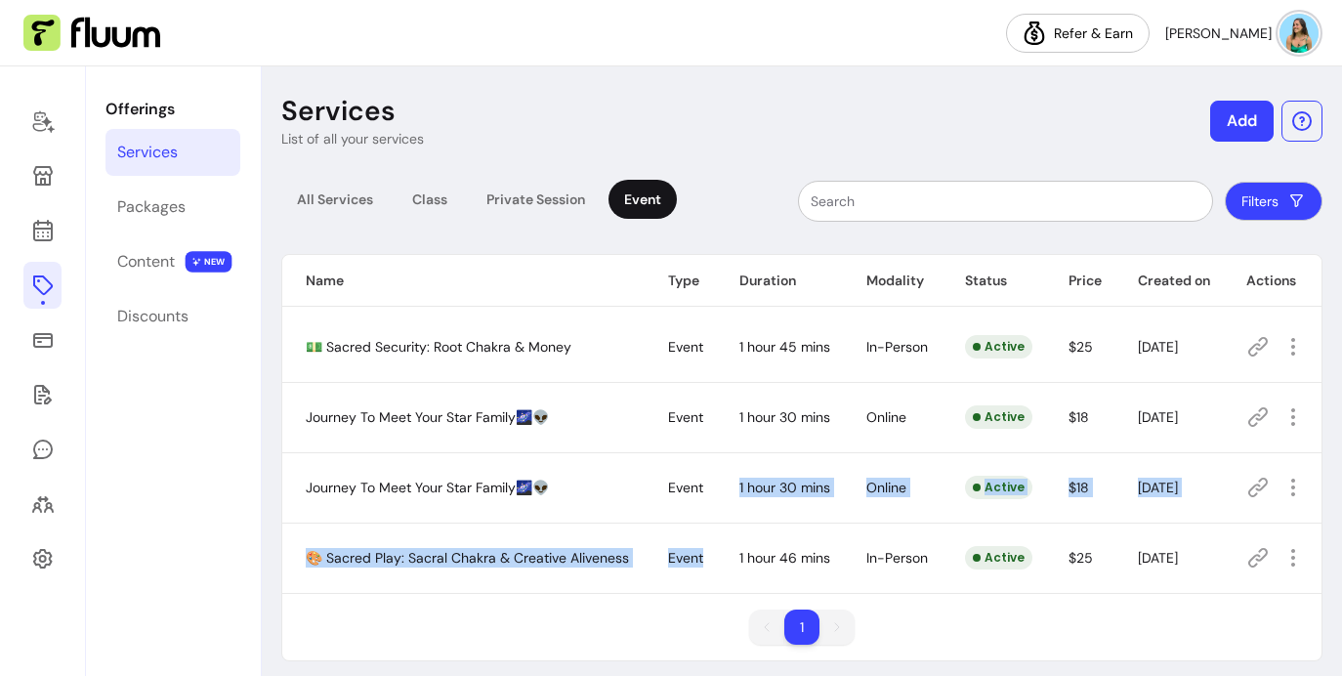
drag, startPoint x: 709, startPoint y: 554, endPoint x: 722, endPoint y: 524, distance: 32.8
click at [722, 524] on tbody "💵 Sacred Security: Root Chakra & Money Event 1 hour 45 mins In-Person Active $2…" at bounding box center [802, 453] width 1040 height 282
click at [731, 560] on td "1 hour 46 mins" at bounding box center [779, 558] width 127 height 70
